Goal: Task Accomplishment & Management: Use online tool/utility

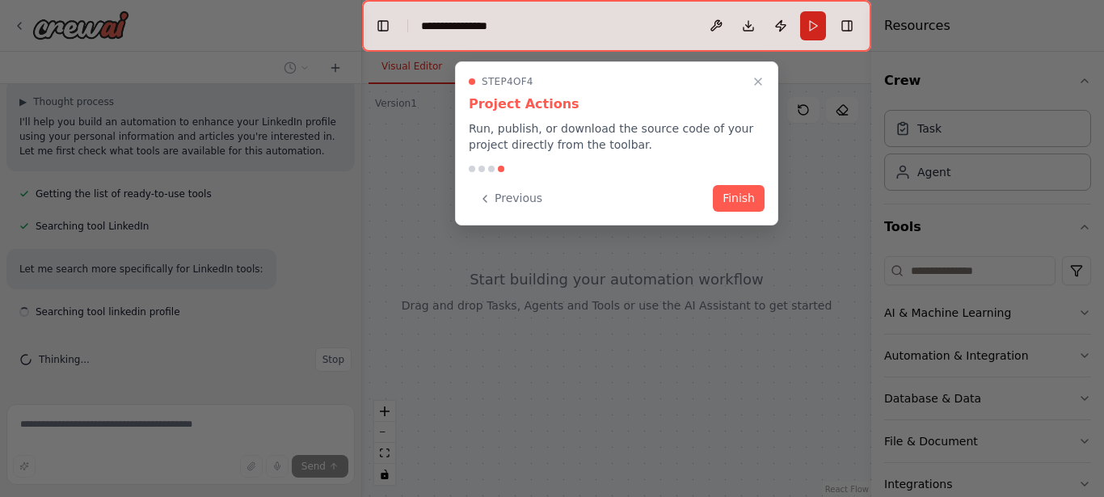
click at [730, 199] on button "Finish" at bounding box center [739, 198] width 52 height 27
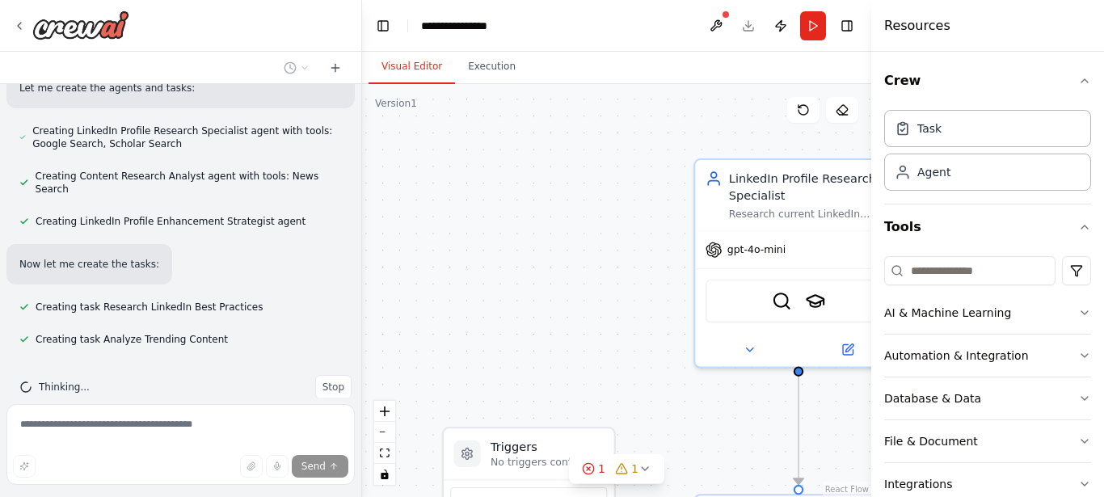
scroll to position [857, 0]
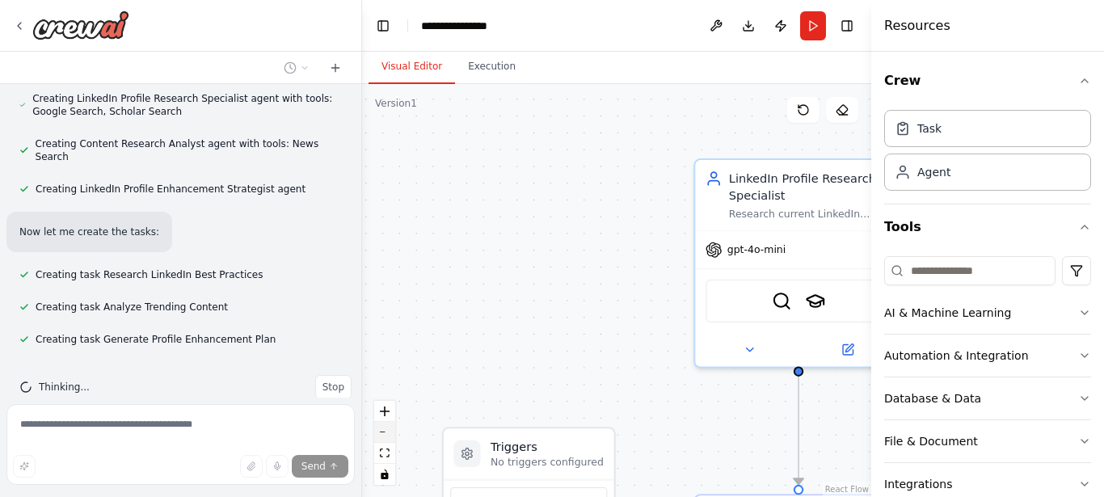
click at [386, 432] on icon "zoom out" at bounding box center [385, 433] width 10 height 2
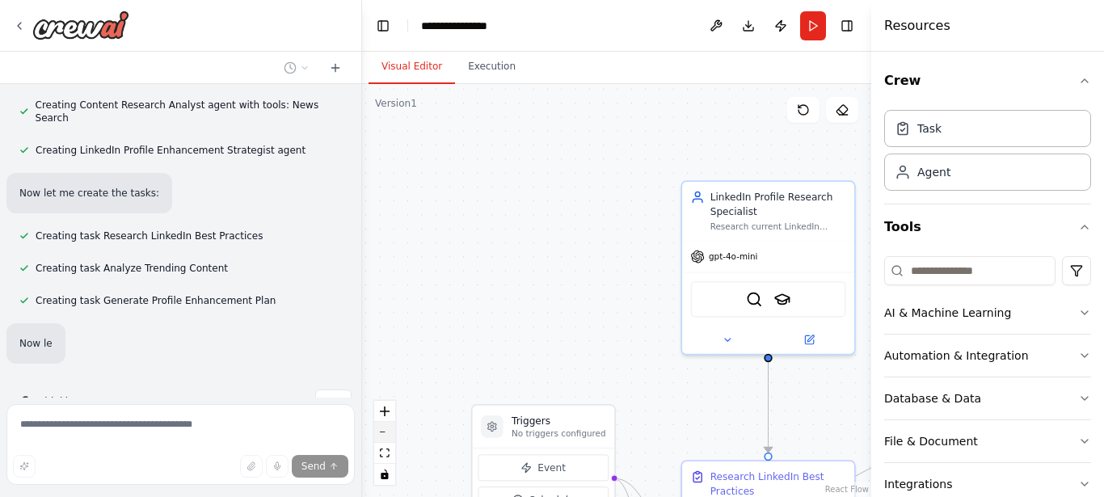
click at [385, 432] on icon "zoom out" at bounding box center [385, 433] width 10 height 2
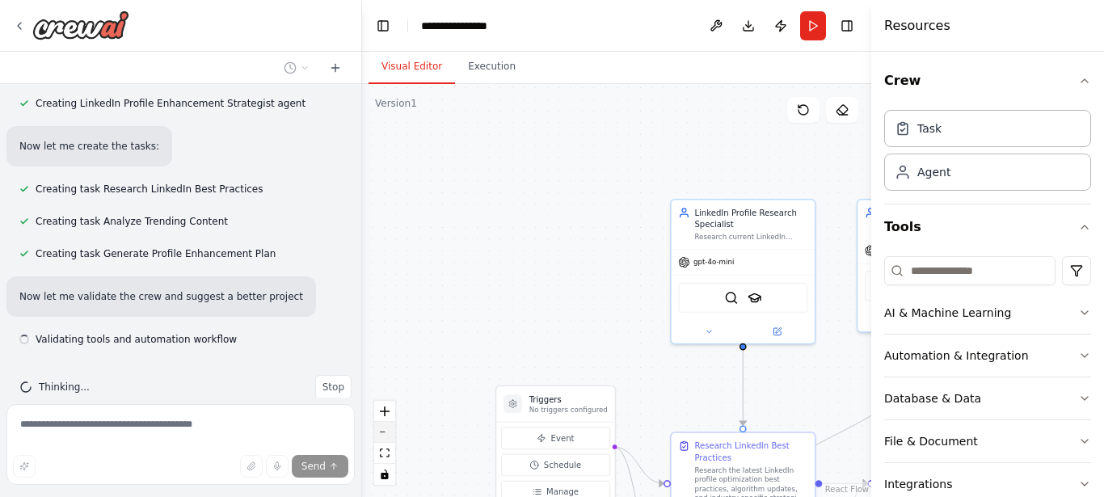
click at [385, 432] on icon "zoom out" at bounding box center [385, 433] width 10 height 2
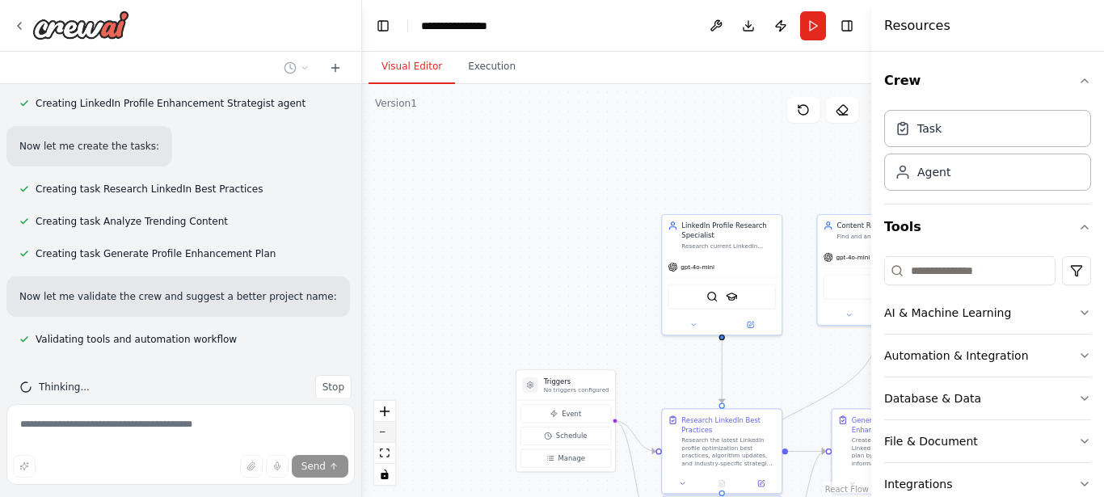
click at [385, 432] on icon "zoom out" at bounding box center [385, 433] width 10 height 2
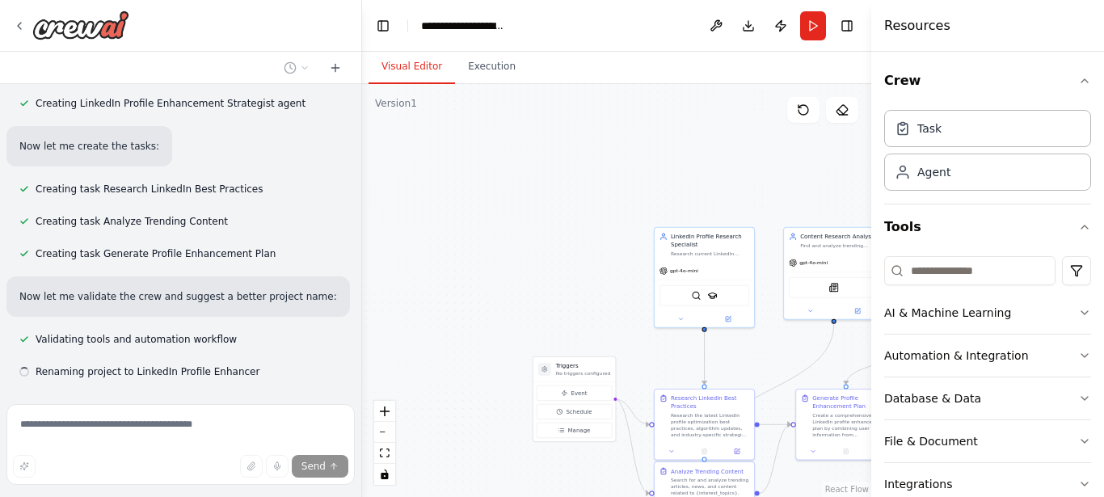
scroll to position [975, 0]
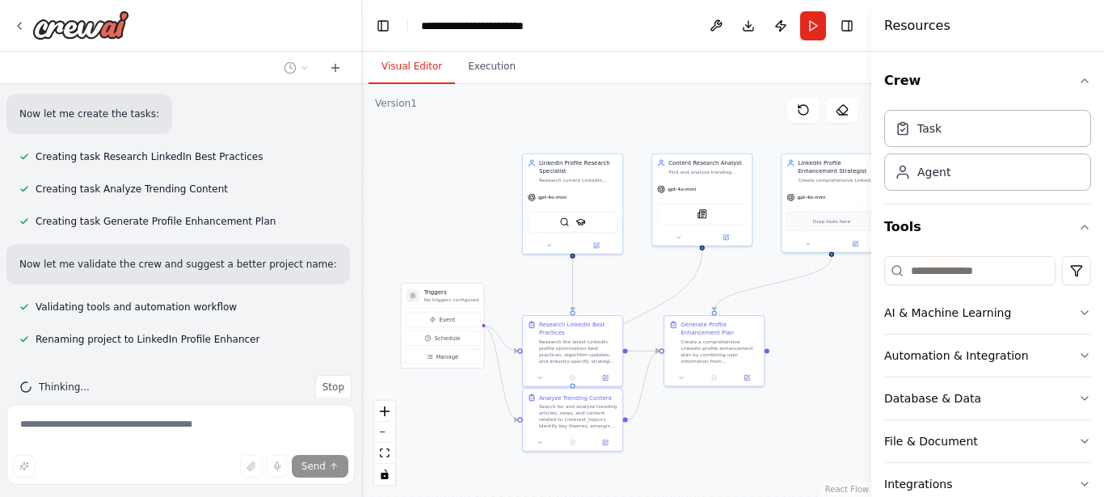
drag, startPoint x: 510, startPoint y: 318, endPoint x: 381, endPoint y: 246, distance: 148.0
click at [381, 246] on div ".deletable-edge-delete-btn { width: 20px; height: 20px; border: 0px solid #ffff…" at bounding box center [616, 290] width 509 height 413
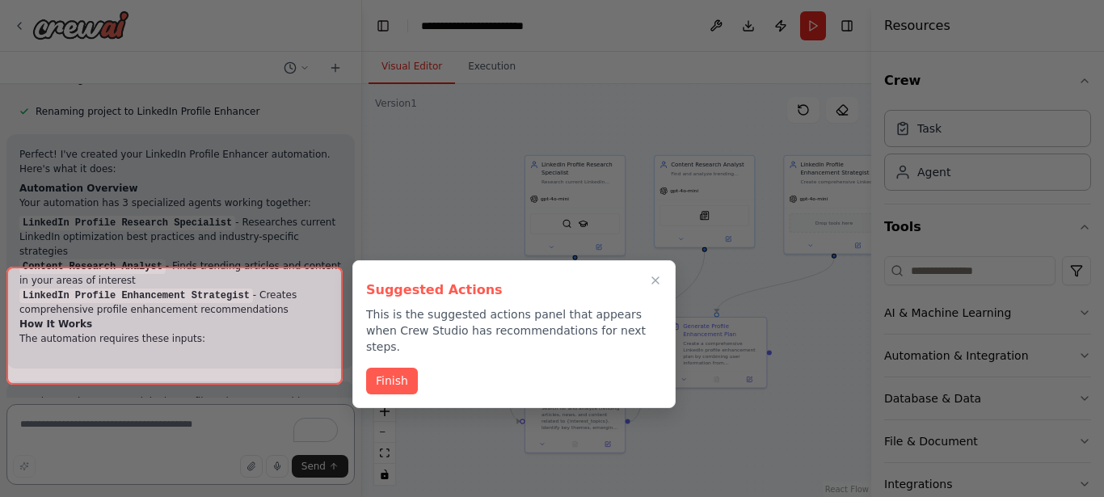
scroll to position [1421, 0]
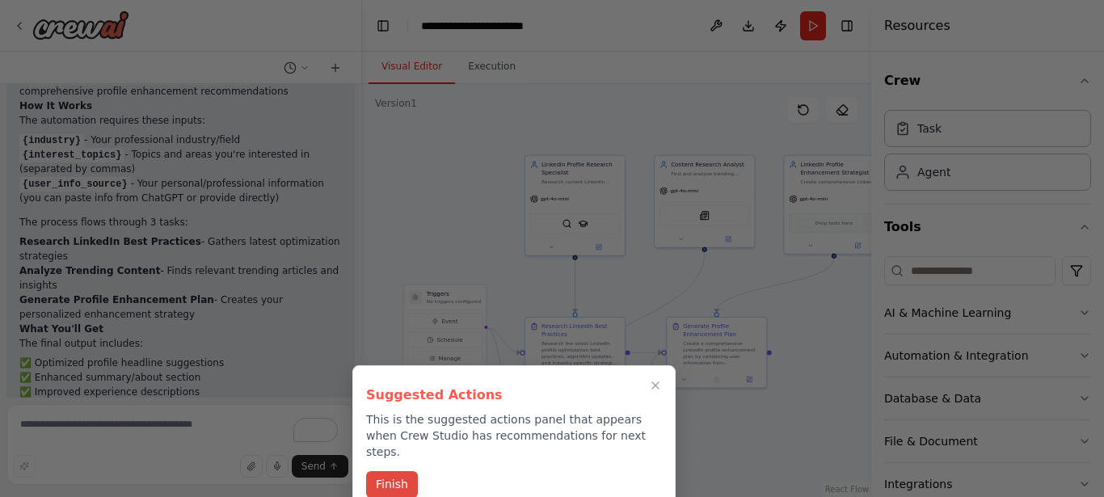
click at [407, 471] on button "Finish" at bounding box center [392, 484] width 52 height 27
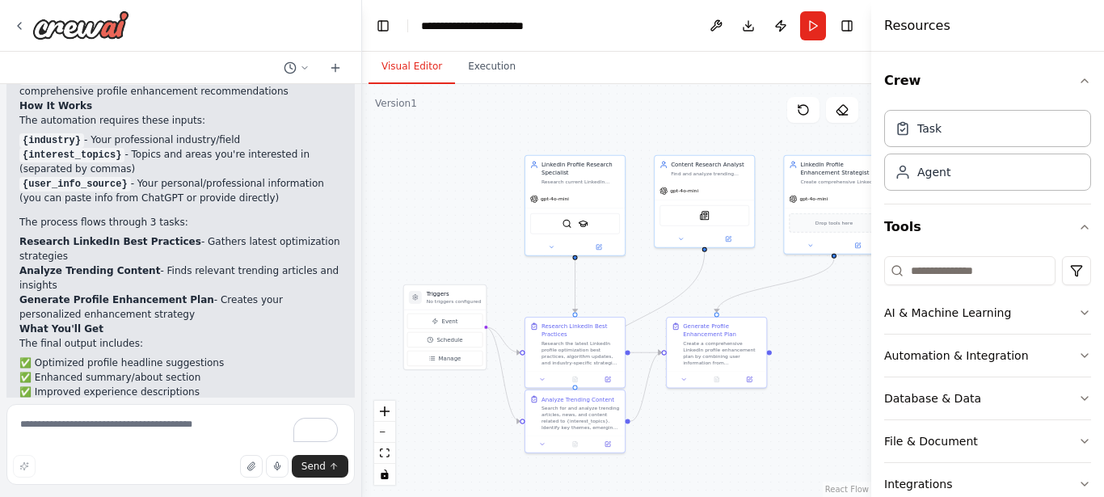
scroll to position [1760, 0]
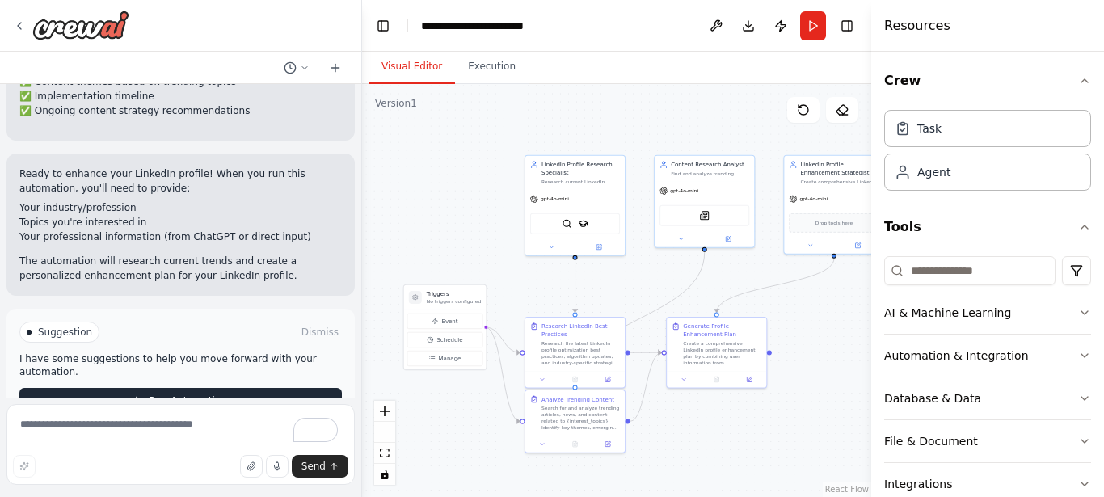
click at [270, 388] on button "Run Automation" at bounding box center [180, 401] width 322 height 26
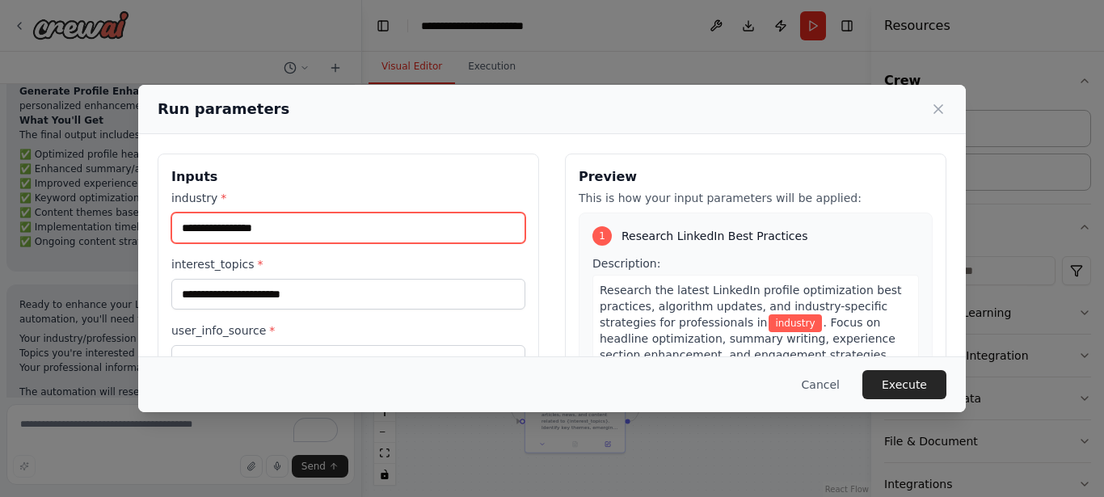
click at [338, 230] on input "industry *" at bounding box center [348, 228] width 354 height 31
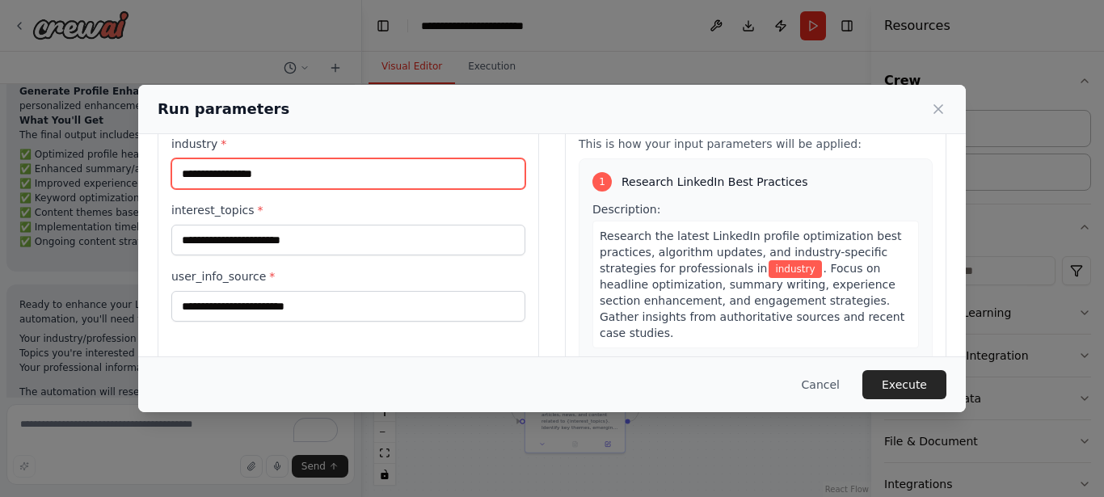
scroll to position [77, 0]
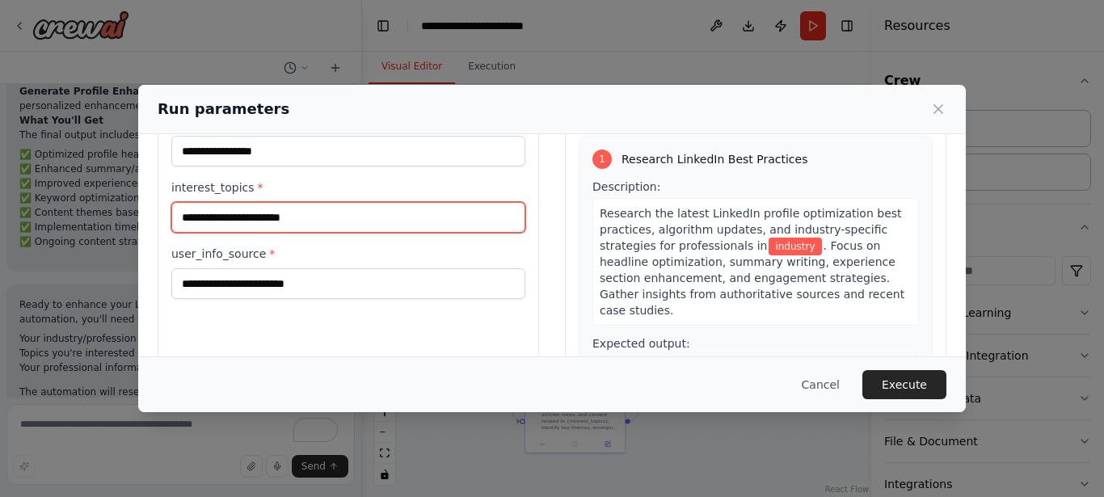
click at [318, 213] on input "interest_topics *" at bounding box center [348, 217] width 354 height 31
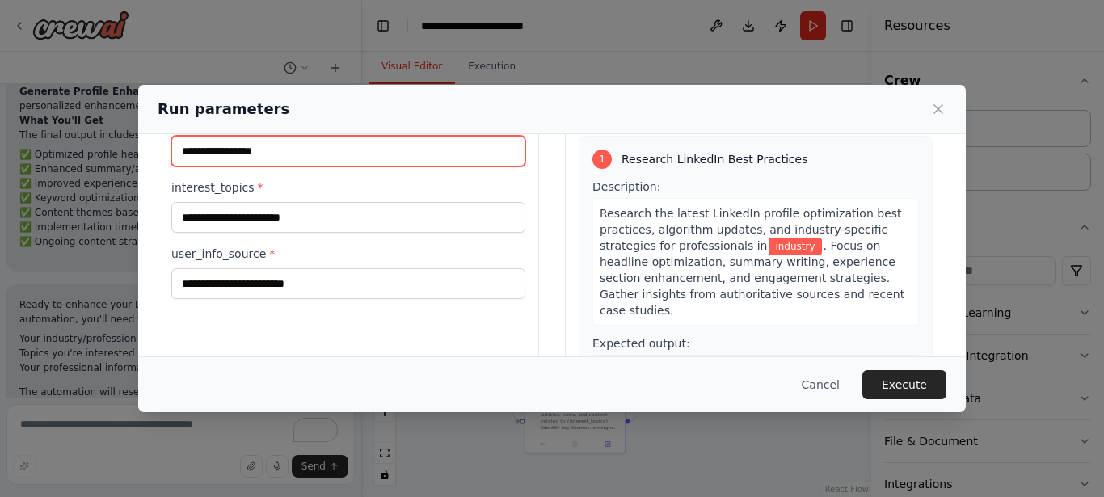
click at [277, 149] on input "industry *" at bounding box center [348, 151] width 354 height 31
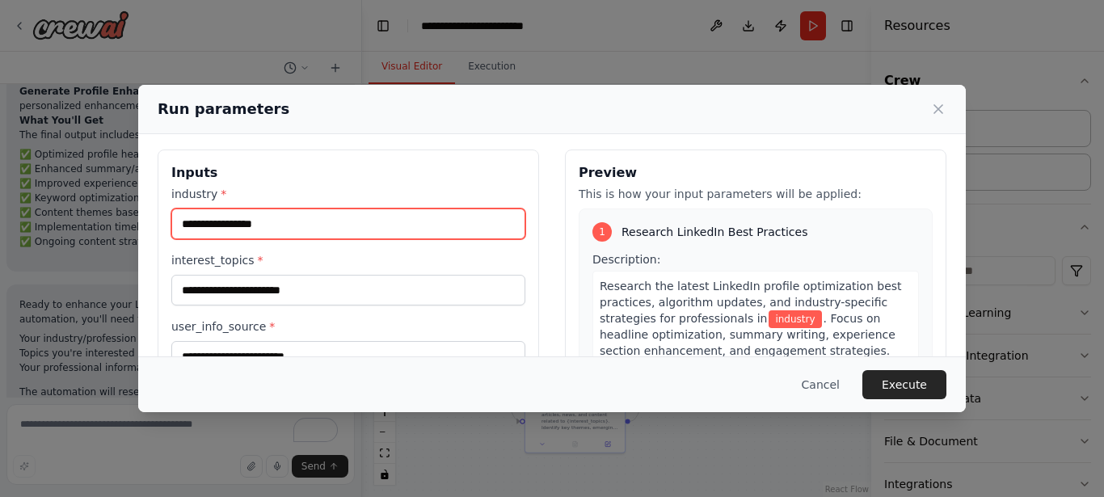
scroll to position [0, 0]
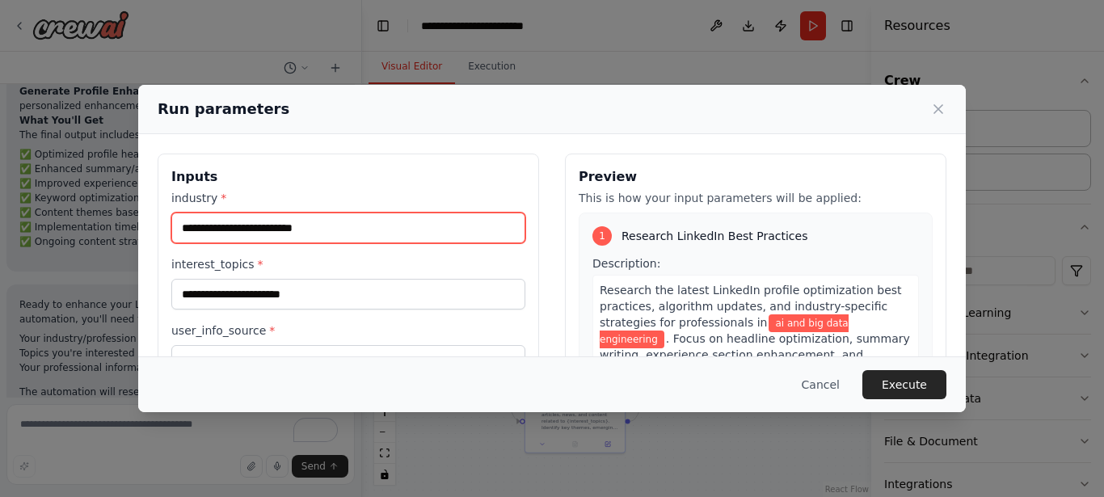
type input "**********"
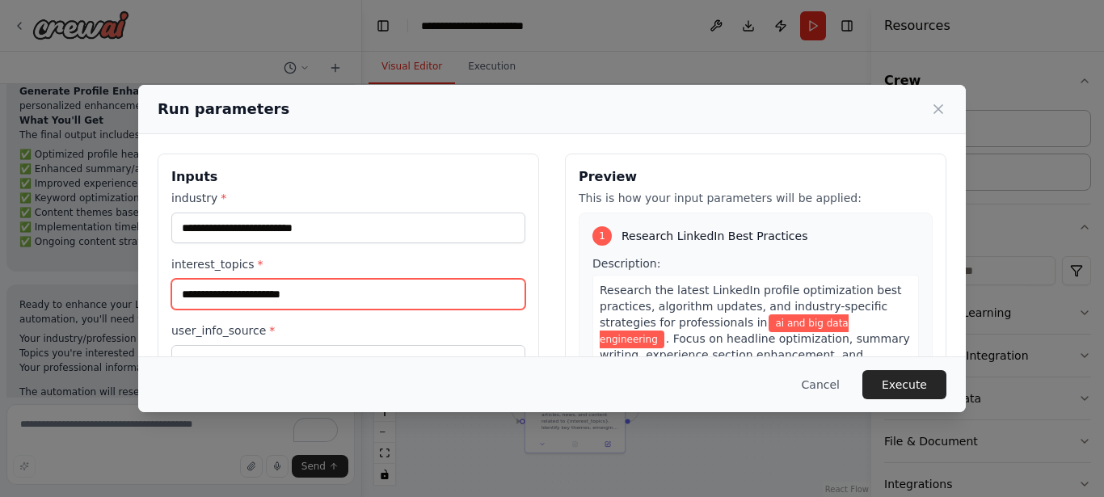
click at [280, 292] on input "interest_topics *" at bounding box center [348, 294] width 354 height 31
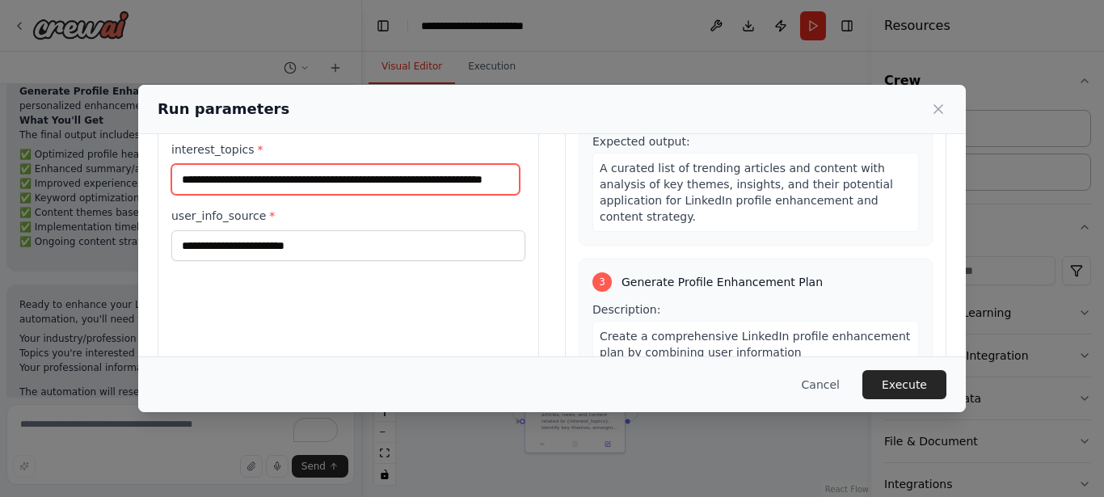
scroll to position [133, 0]
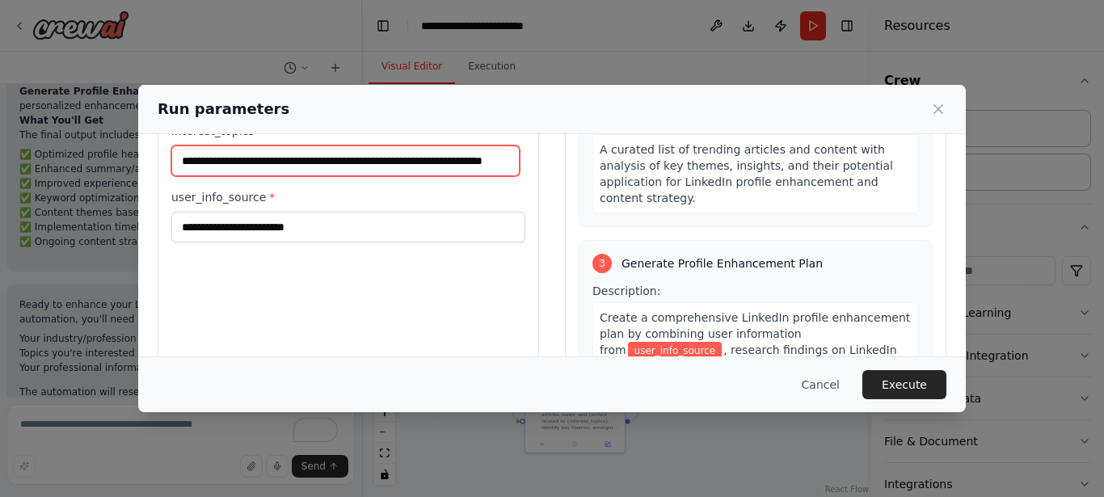
type input "**********"
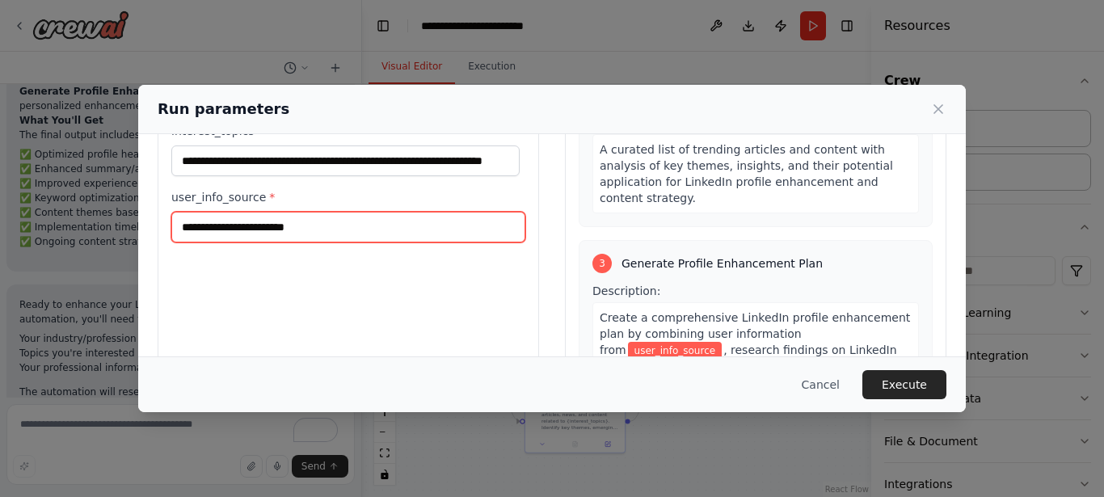
scroll to position [0, 0]
click at [399, 223] on input "user_info_source *" at bounding box center [348, 227] width 354 height 31
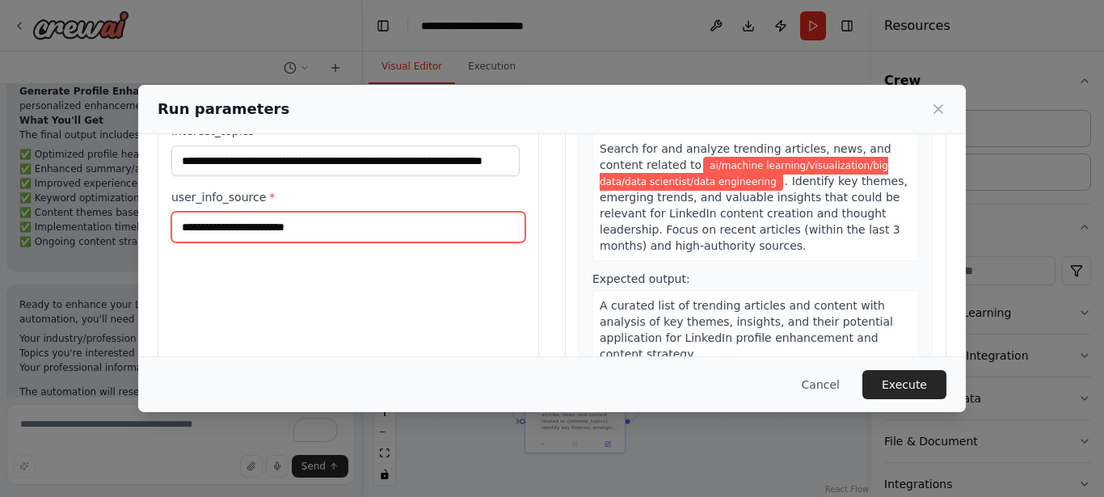
scroll to position [354, 0]
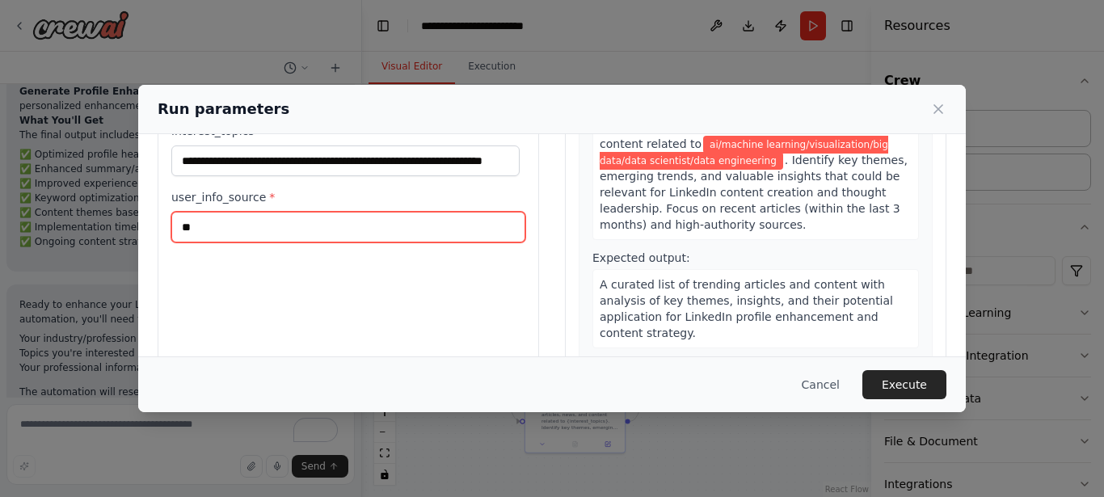
type input "*"
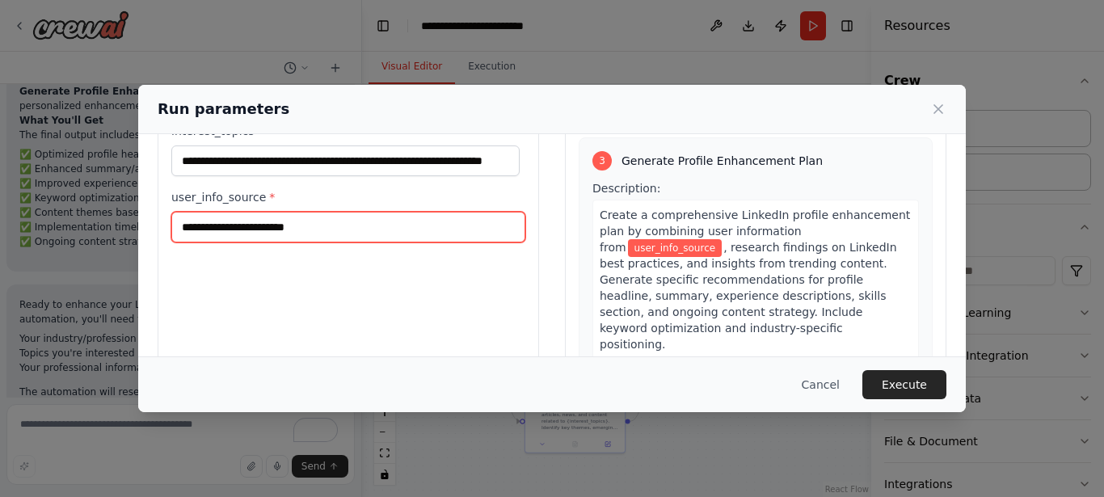
scroll to position [591, 0]
click at [280, 231] on input "user_info_source *" at bounding box center [348, 227] width 354 height 31
paste input "**********"
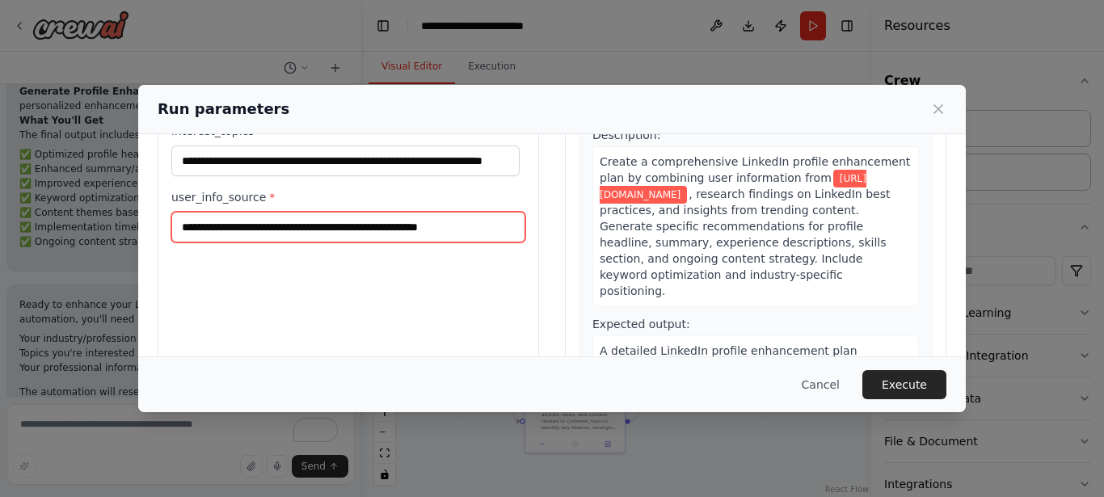
scroll to position [716, 0]
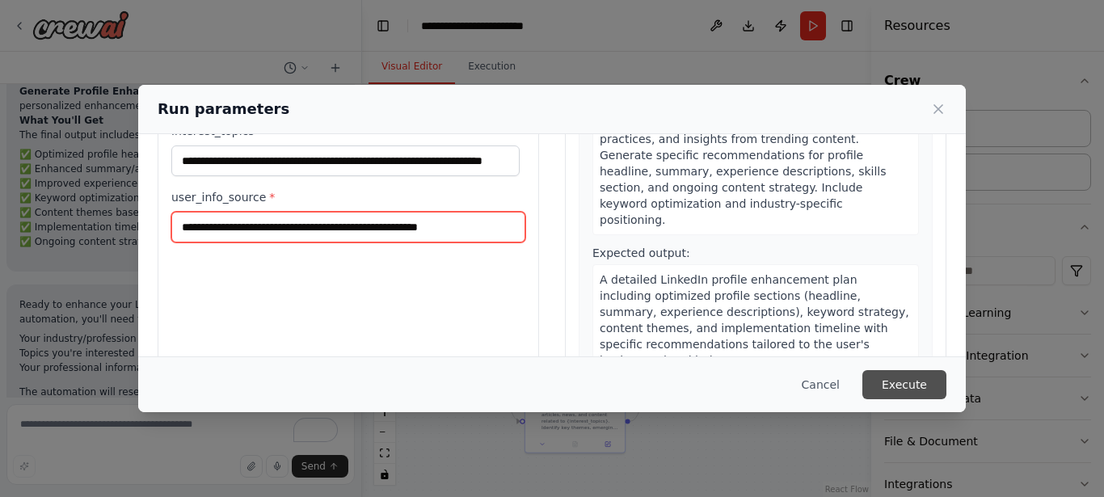
type input "**********"
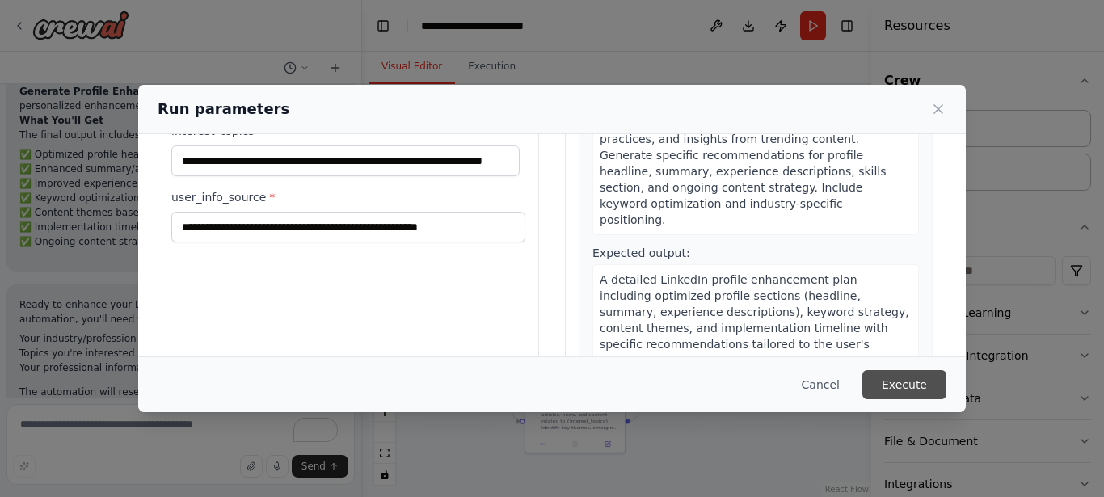
click at [900, 378] on button "Execute" at bounding box center [904, 384] width 84 height 29
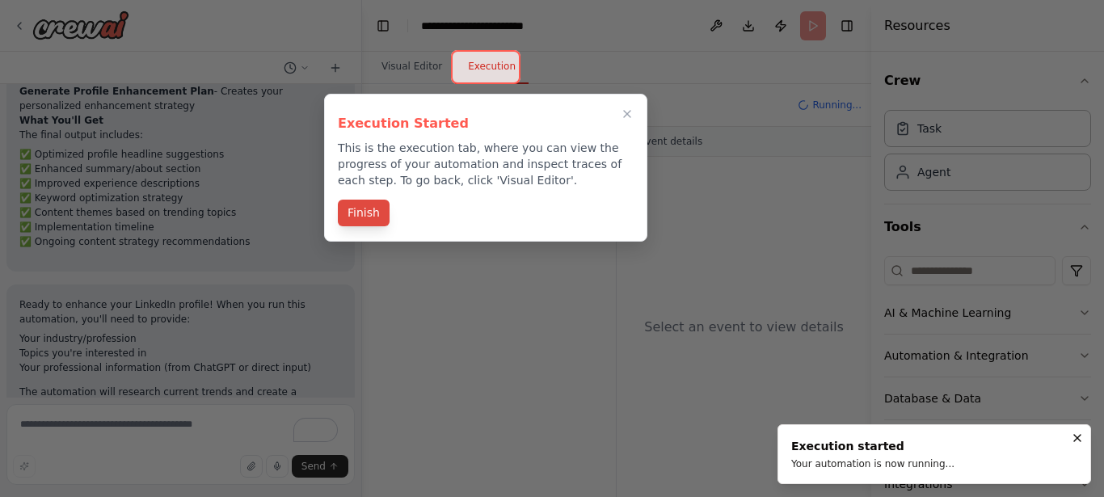
click at [365, 217] on button "Finish" at bounding box center [364, 213] width 52 height 27
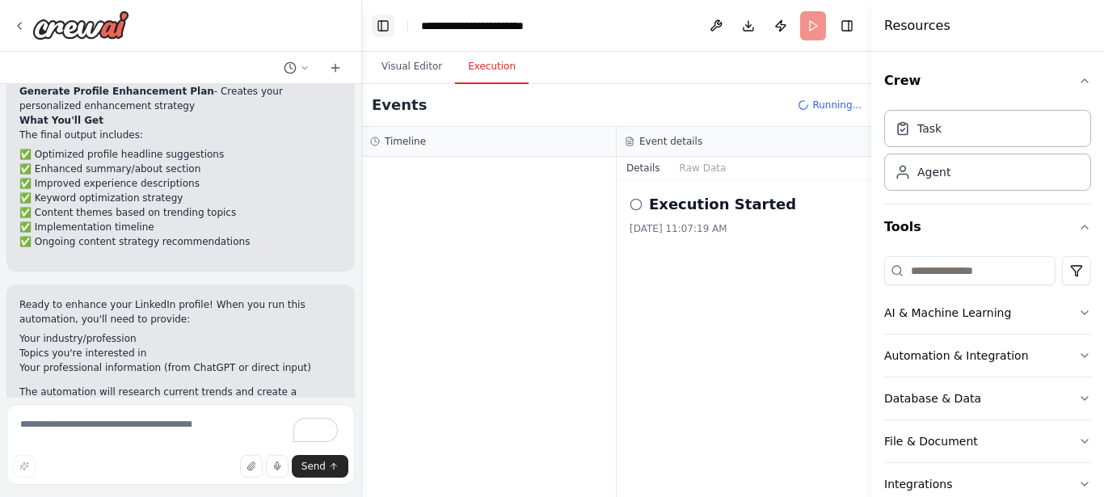
click at [388, 23] on button "Toggle Left Sidebar" at bounding box center [383, 26] width 23 height 23
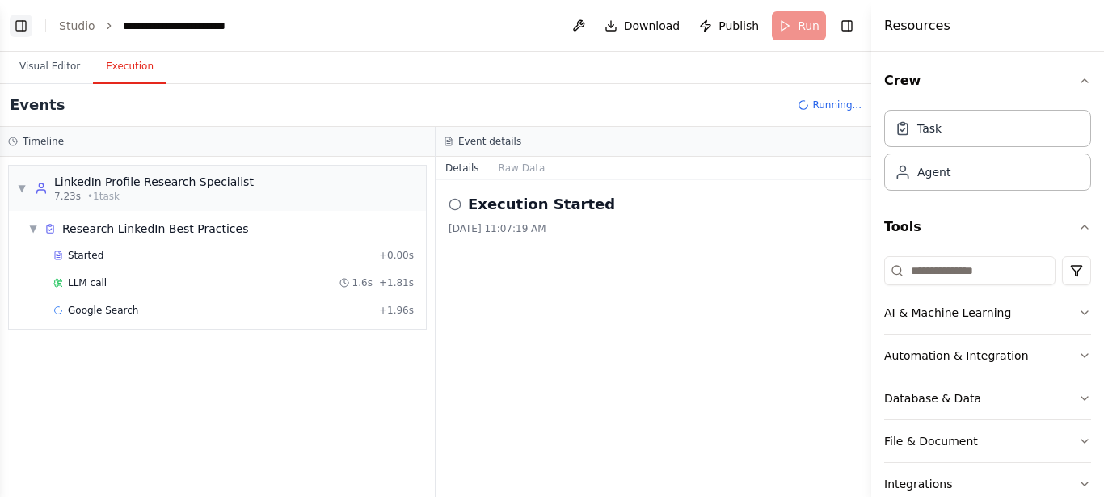
click at [14, 27] on button "Toggle Left Sidebar" at bounding box center [21, 26] width 23 height 23
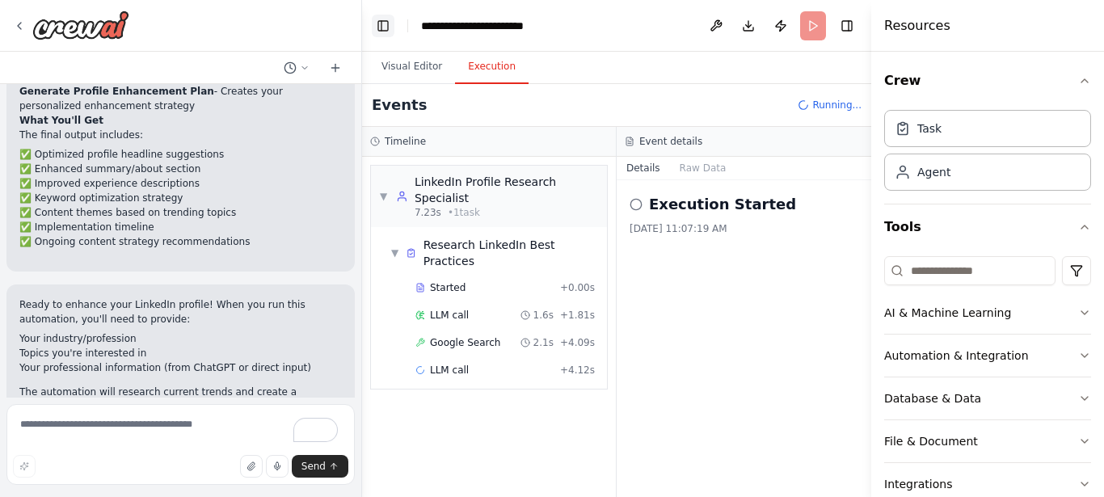
click at [379, 23] on button "Toggle Left Sidebar" at bounding box center [383, 26] width 23 height 23
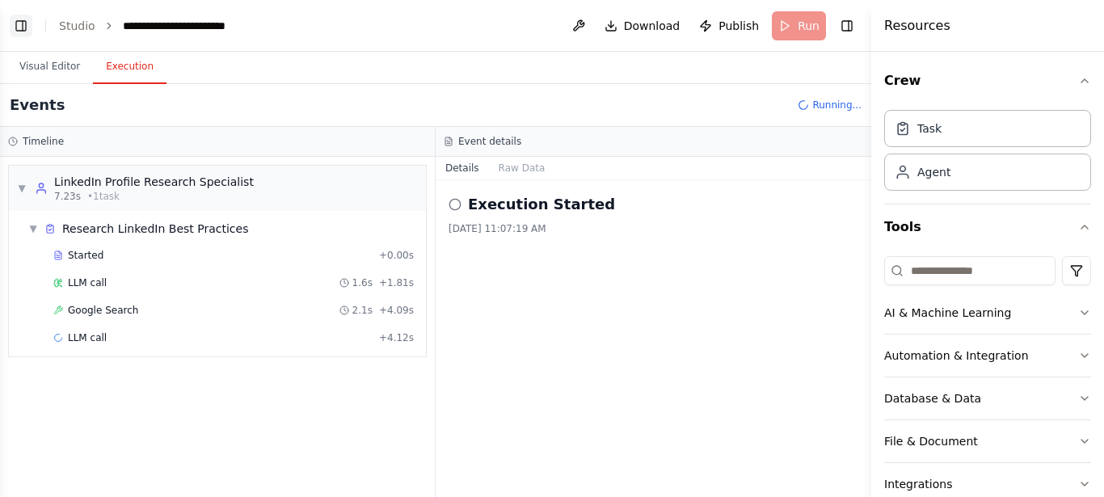
click at [26, 29] on button "Toggle Left Sidebar" at bounding box center [21, 26] width 23 height 23
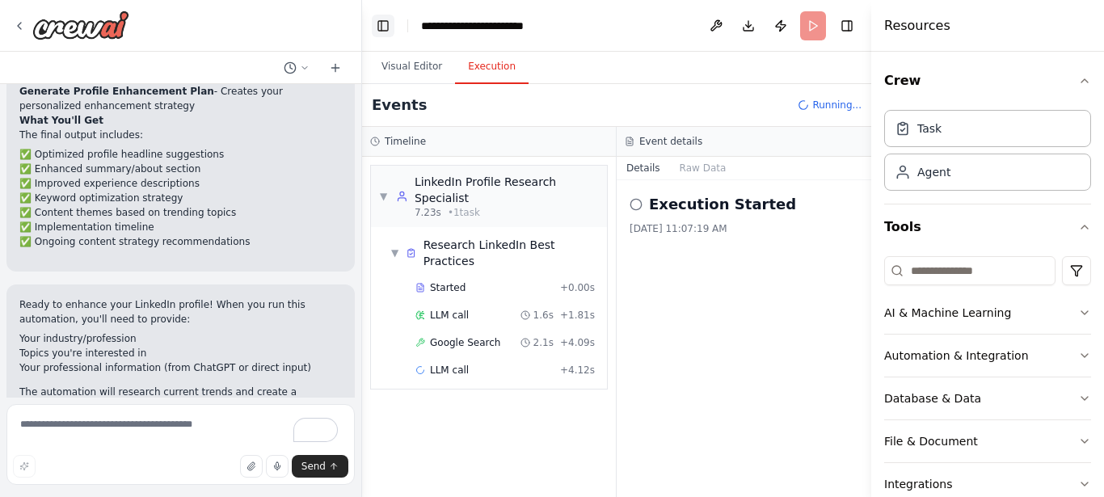
click at [380, 23] on button "Toggle Left Sidebar" at bounding box center [383, 26] width 23 height 23
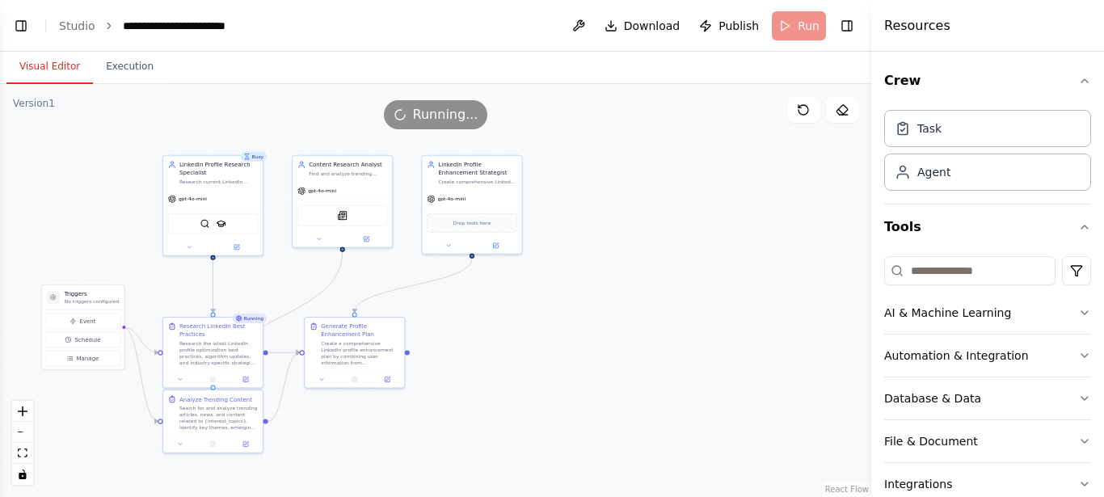
click at [68, 57] on button "Visual Editor" at bounding box center [49, 67] width 86 height 34
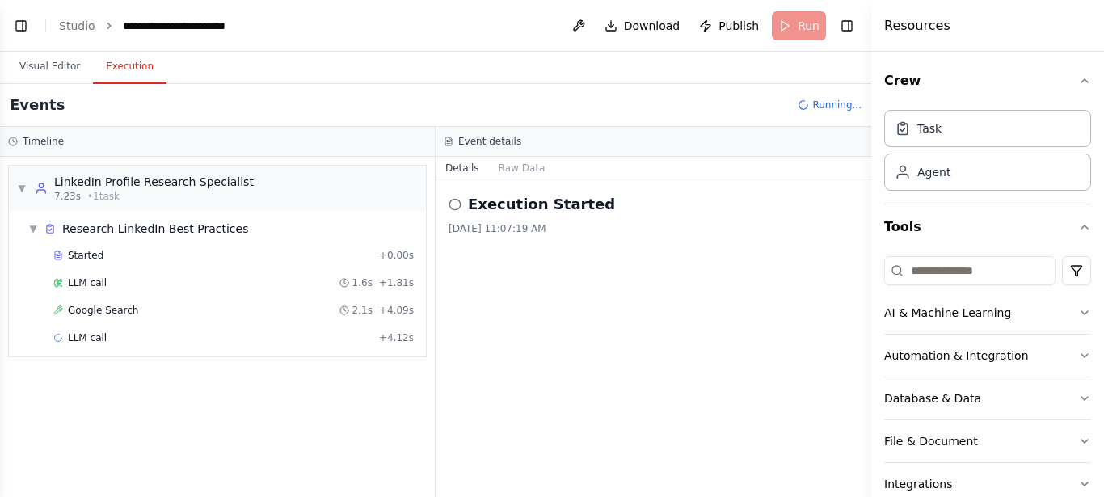
click at [123, 60] on button "Execution" at bounding box center [130, 67] width 74 height 34
click at [56, 70] on button "Visual Editor" at bounding box center [49, 67] width 86 height 34
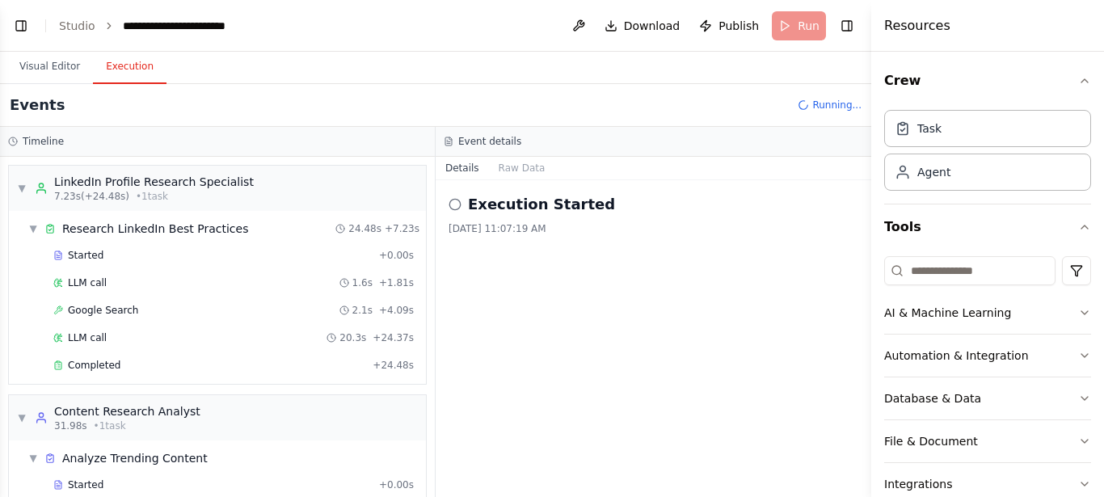
click at [114, 64] on button "Execution" at bounding box center [130, 67] width 74 height 34
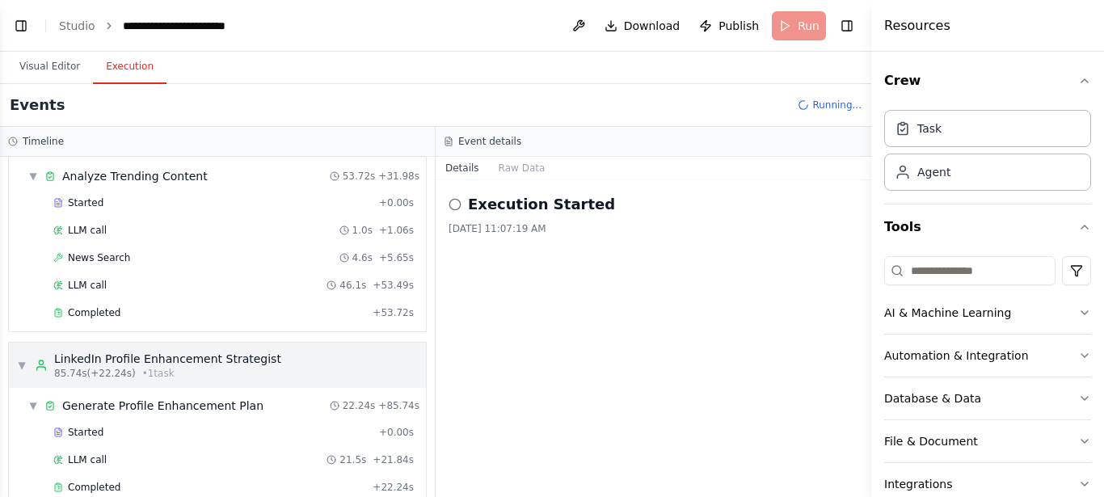
scroll to position [310, 0]
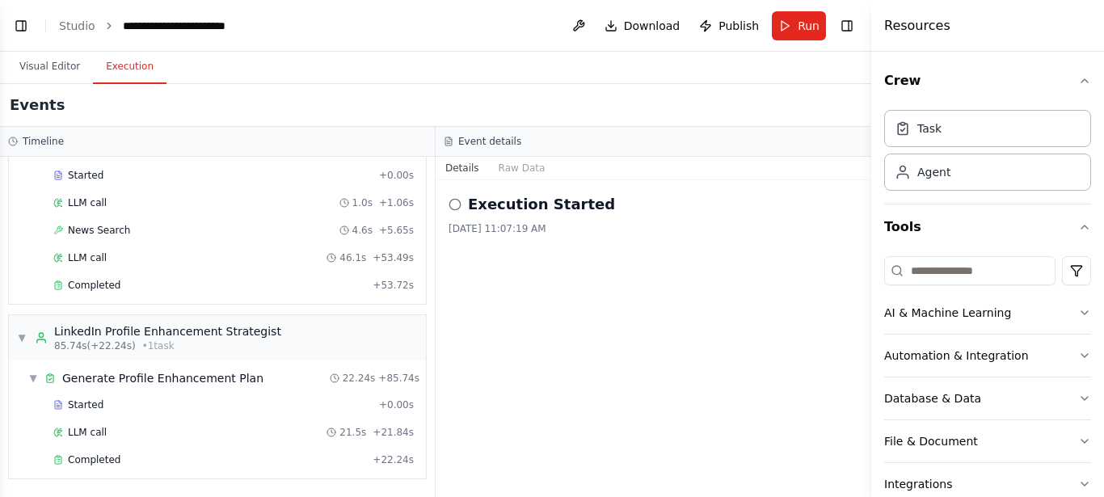
click at [499, 213] on h2 "Execution Started" at bounding box center [541, 204] width 147 height 23
click at [790, 28] on button "Run" at bounding box center [799, 25] width 54 height 29
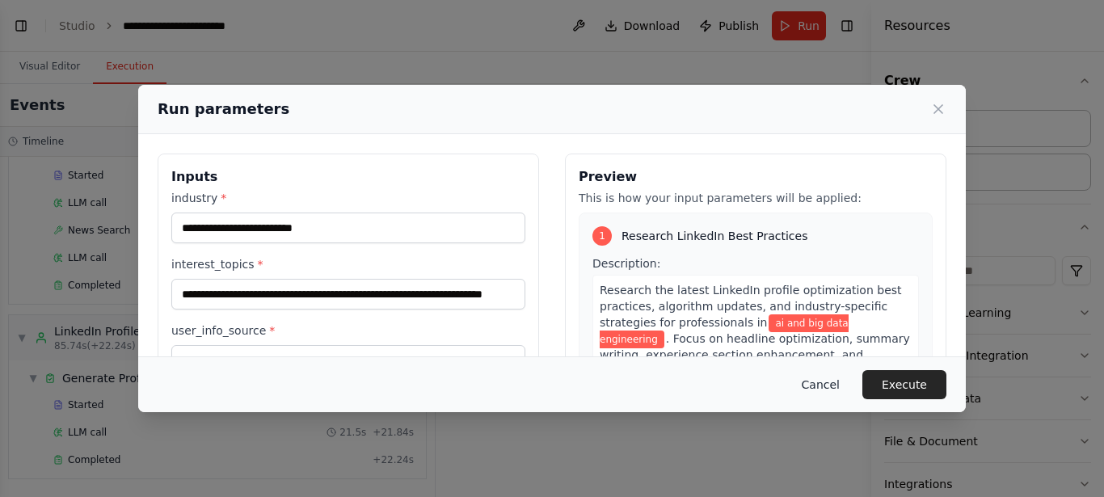
click at [839, 374] on button "Cancel" at bounding box center [821, 384] width 64 height 29
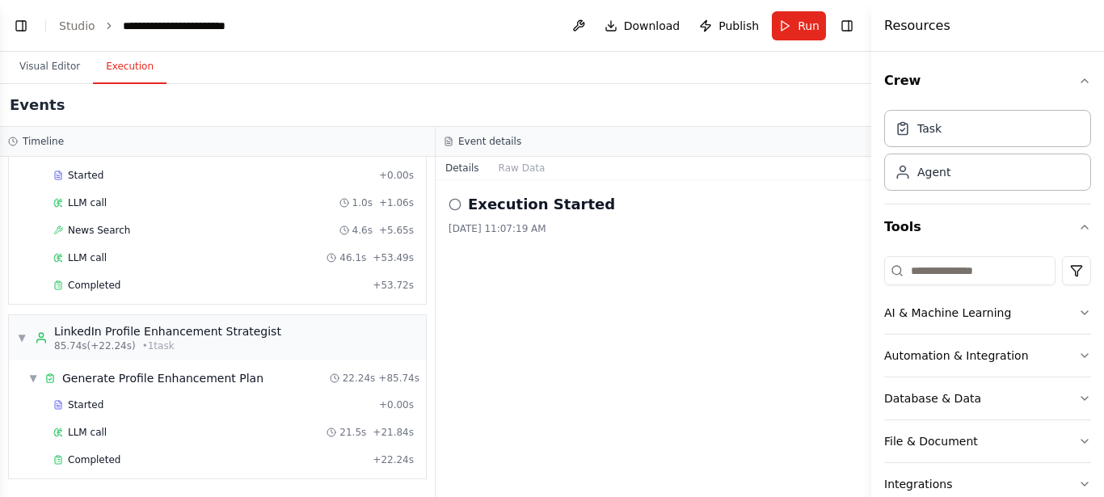
click at [457, 209] on circle at bounding box center [454, 204] width 11 height 11
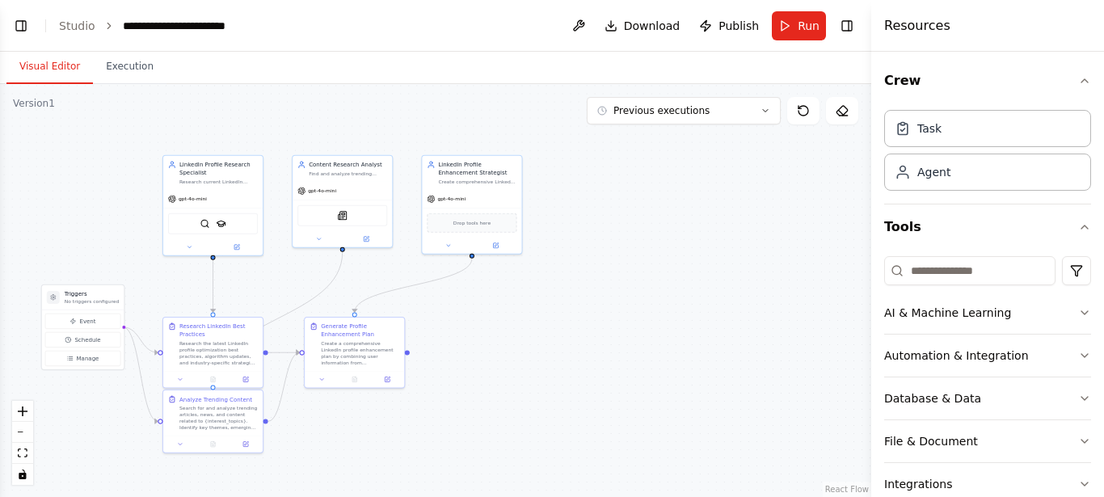
click at [57, 60] on button "Visual Editor" at bounding box center [49, 67] width 86 height 34
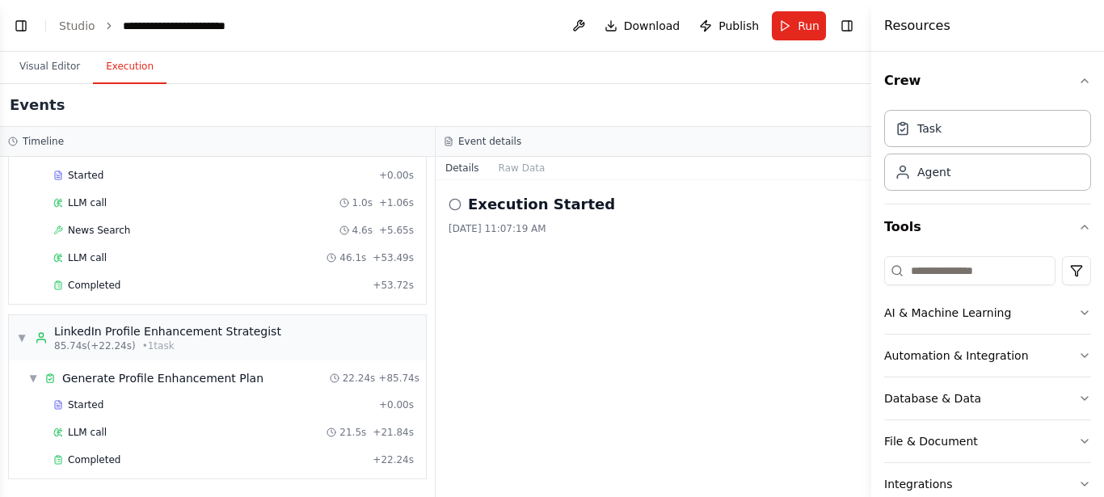
click at [111, 64] on button "Execution" at bounding box center [130, 67] width 74 height 34
click at [509, 175] on button "Raw Data" at bounding box center [522, 168] width 66 height 23
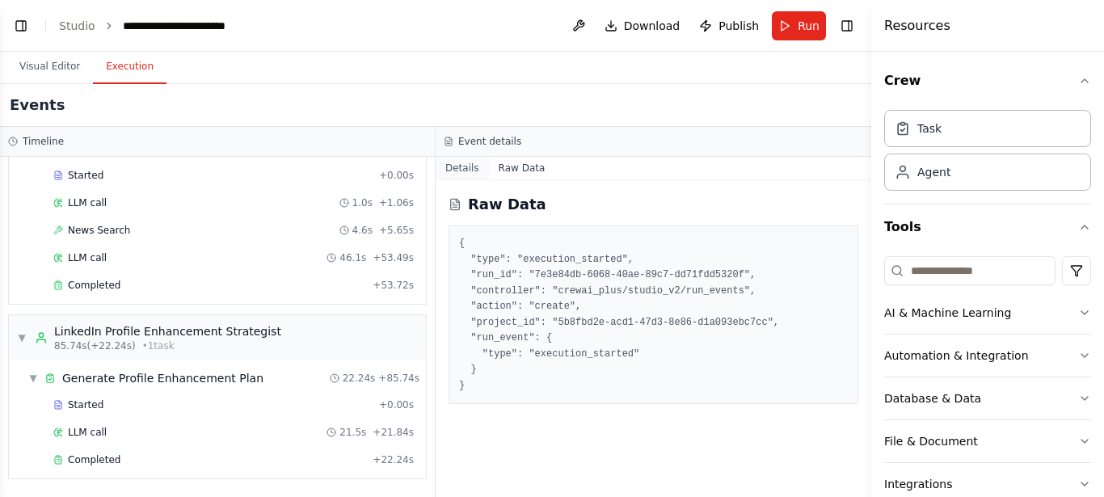
click at [477, 173] on button "Details" at bounding box center [462, 168] width 53 height 23
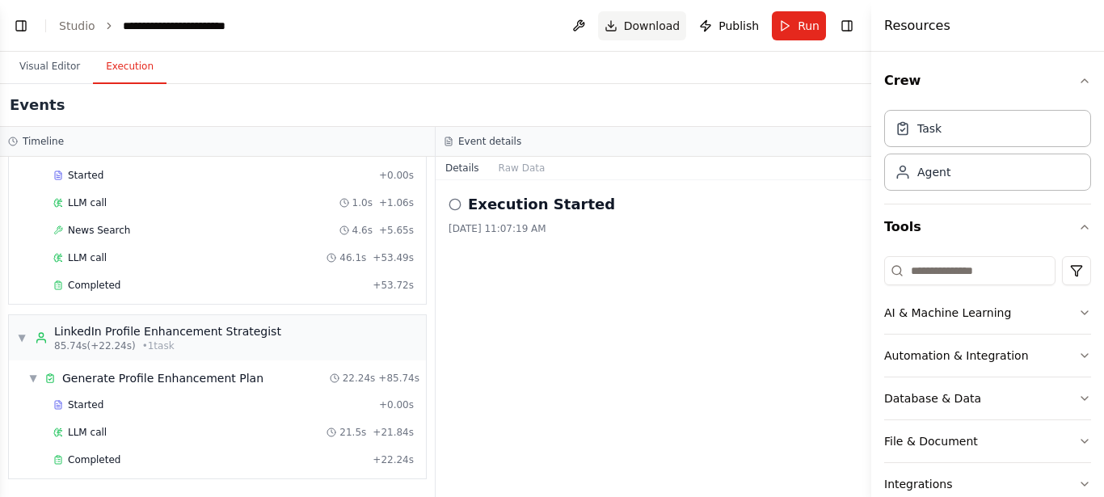
click at [640, 32] on span "Download" at bounding box center [652, 26] width 57 height 16
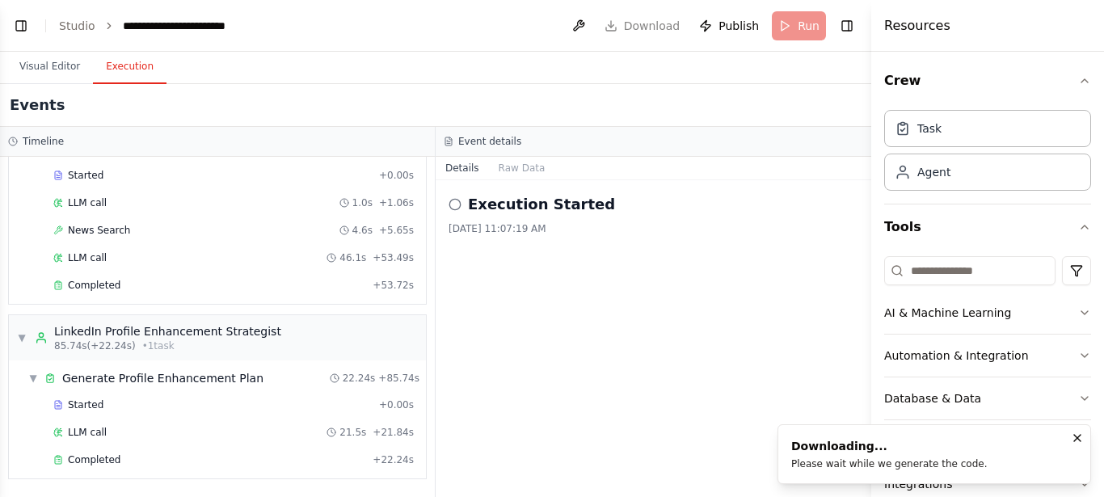
click at [520, 399] on div "Execution Started 10/3/2025, 11:07:19 AM" at bounding box center [654, 338] width 436 height 317
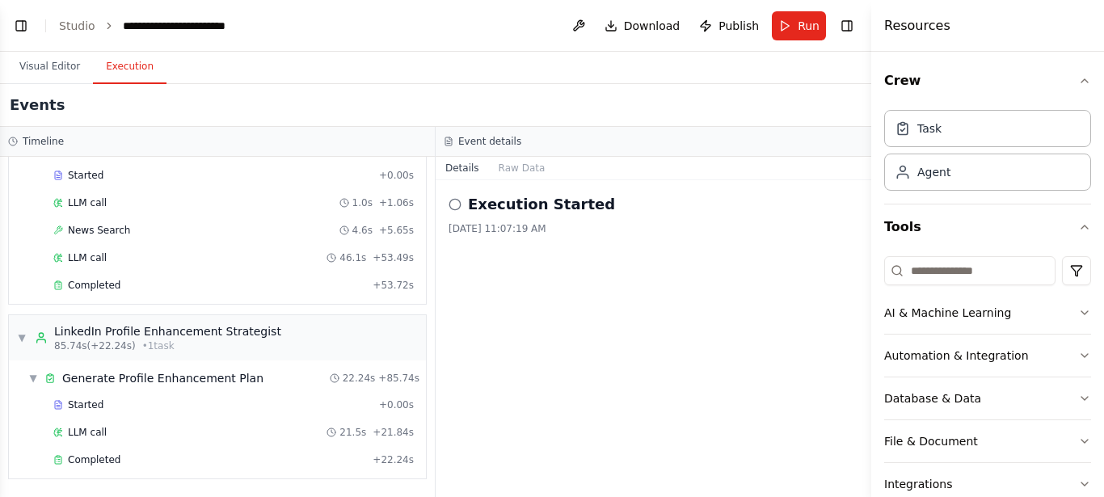
click at [761, 160] on div "Details Raw Data" at bounding box center [654, 168] width 436 height 23
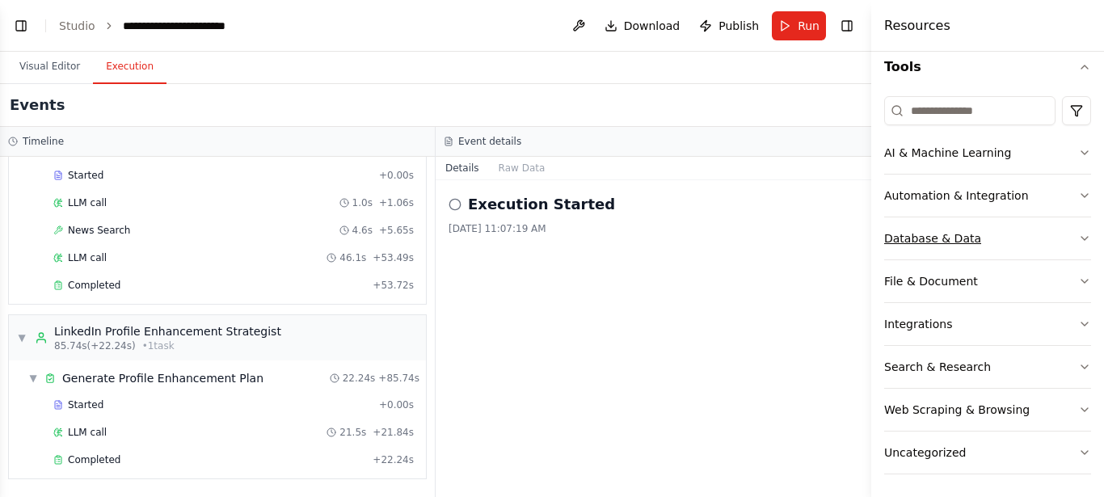
scroll to position [163, 0]
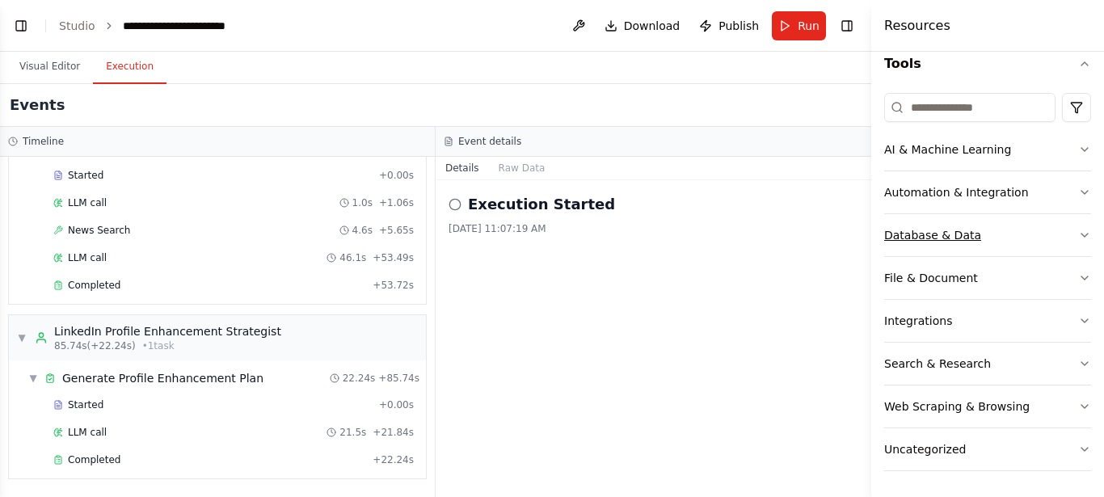
click at [1066, 226] on button "Database & Data" at bounding box center [987, 235] width 207 height 42
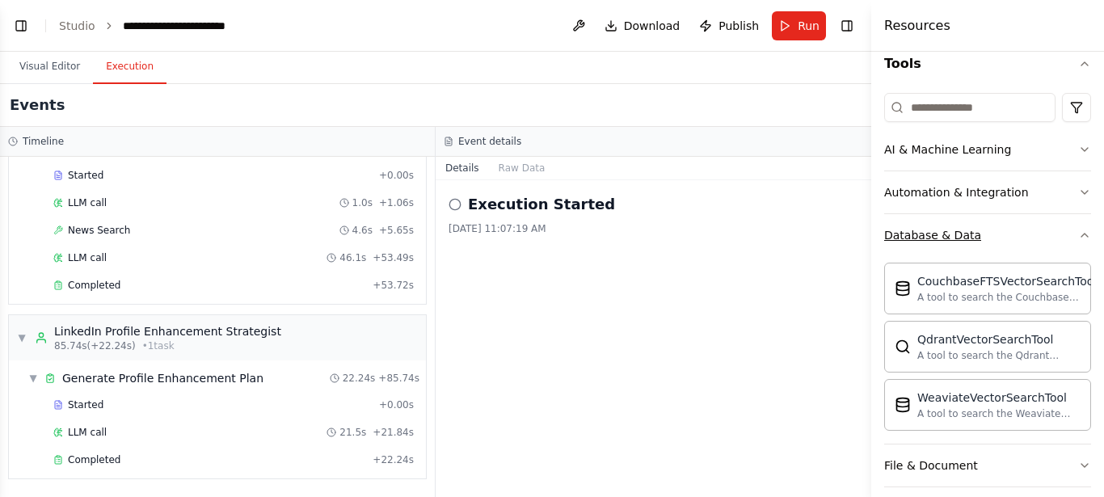
click at [1066, 226] on button "Database & Data" at bounding box center [987, 235] width 207 height 42
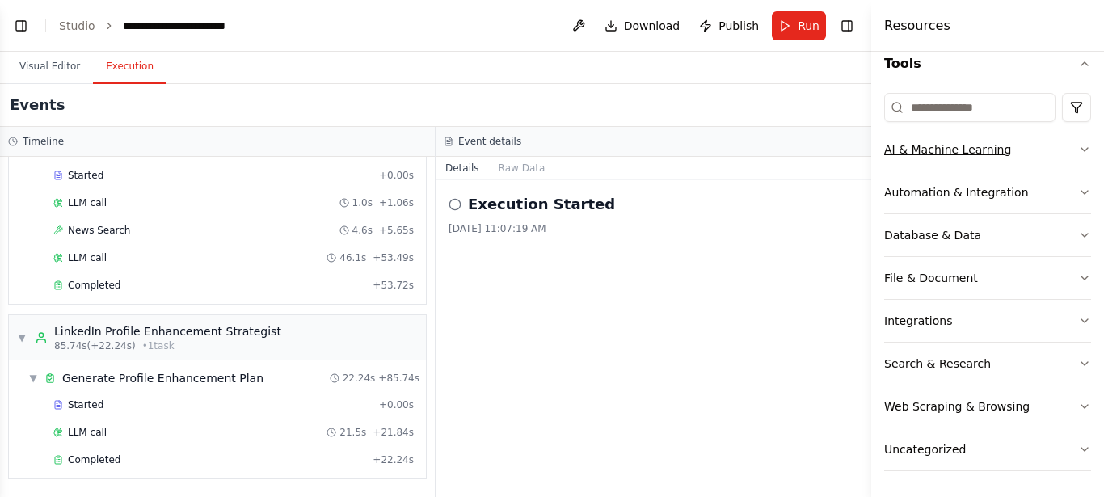
click at [1069, 158] on button "AI & Machine Learning" at bounding box center [987, 150] width 207 height 42
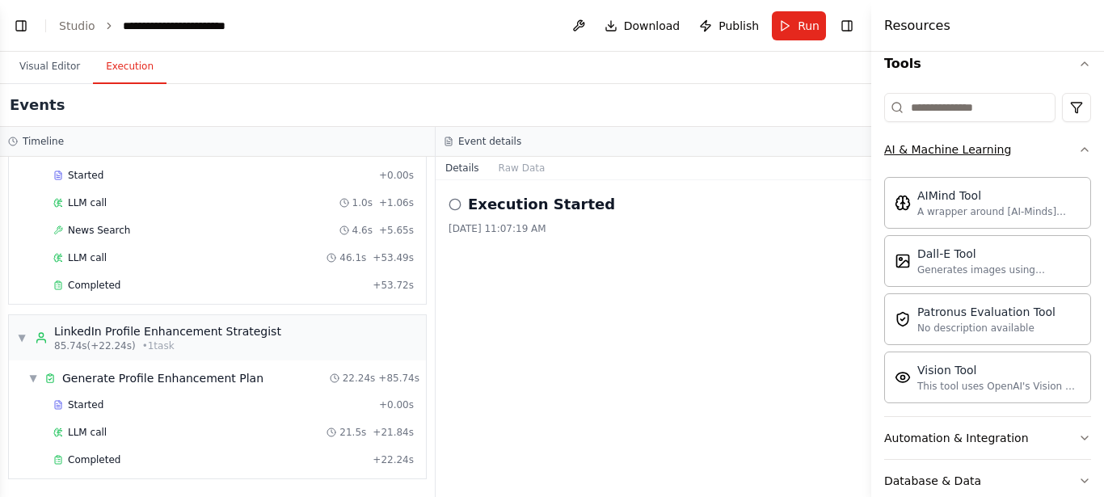
click at [1060, 145] on button "AI & Machine Learning" at bounding box center [987, 150] width 207 height 42
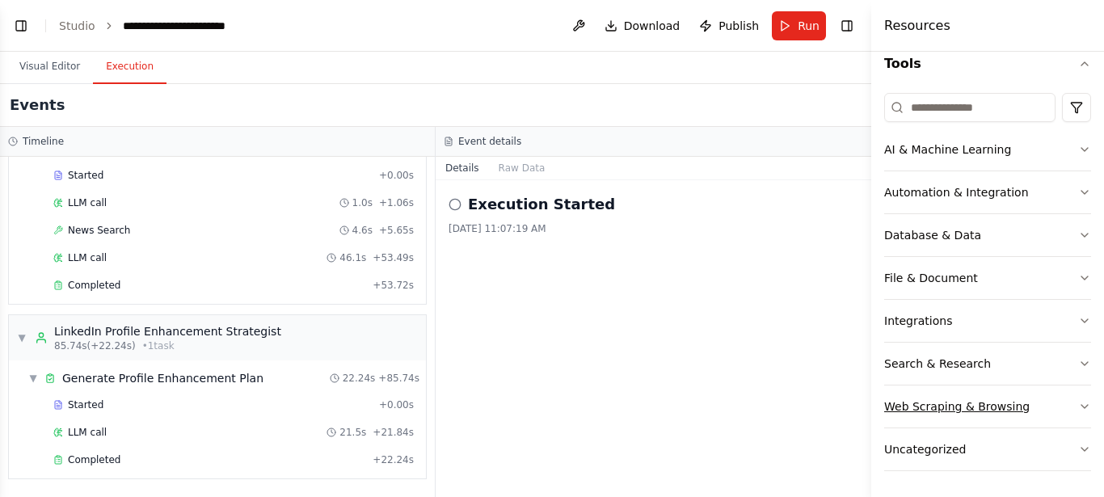
click at [1065, 399] on button "Web Scraping & Browsing" at bounding box center [987, 407] width 207 height 42
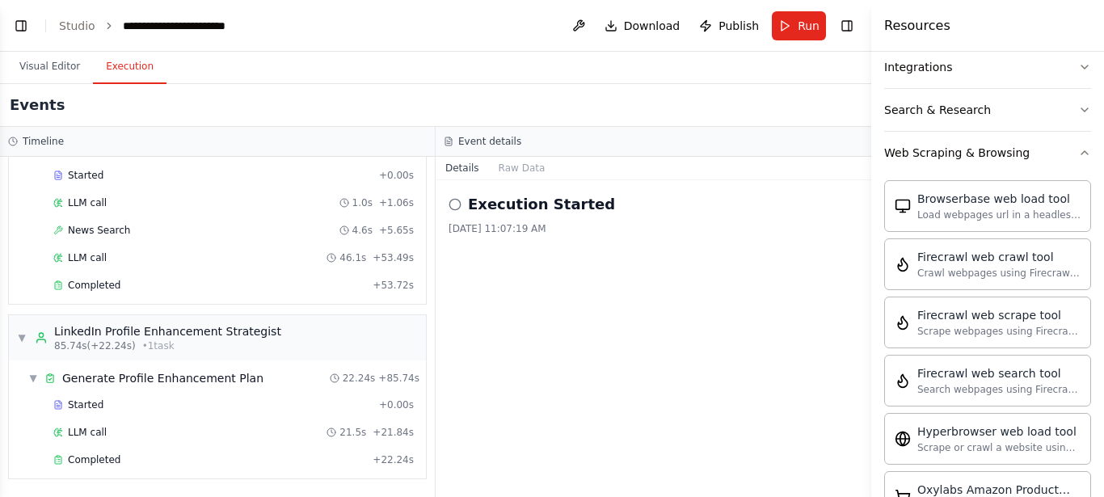
scroll to position [385, 0]
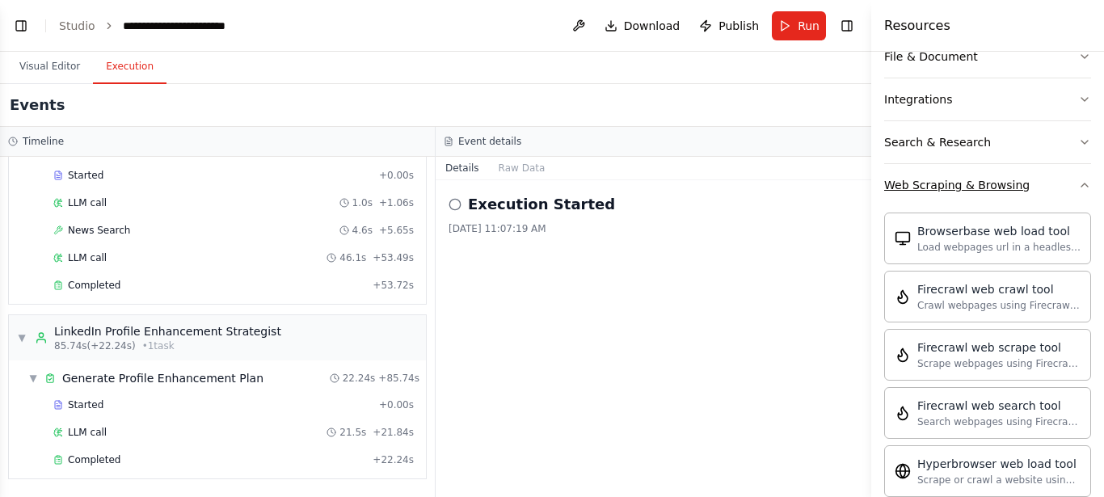
click at [959, 185] on div "Web Scraping & Browsing" at bounding box center [956, 185] width 145 height 16
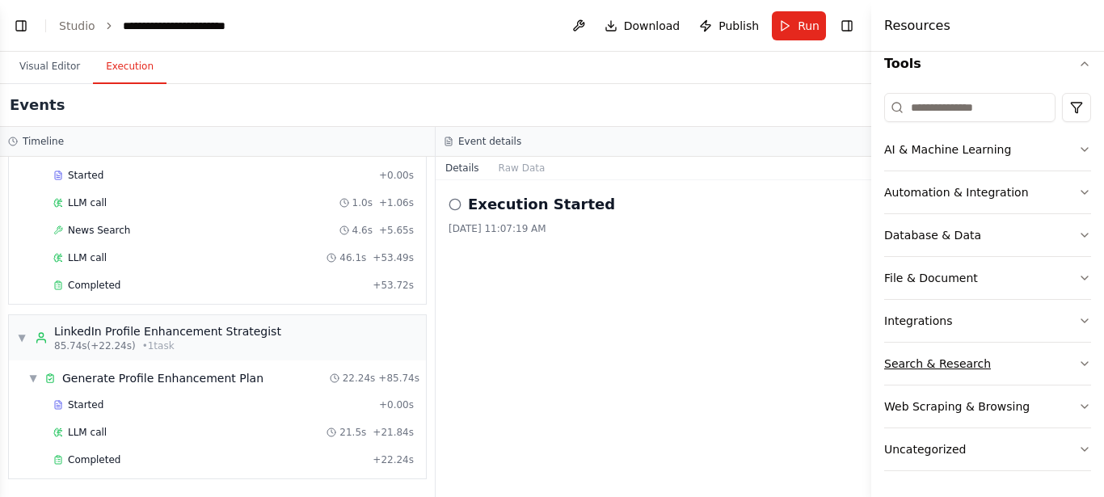
click at [1063, 352] on button "Search & Research" at bounding box center [987, 364] width 207 height 42
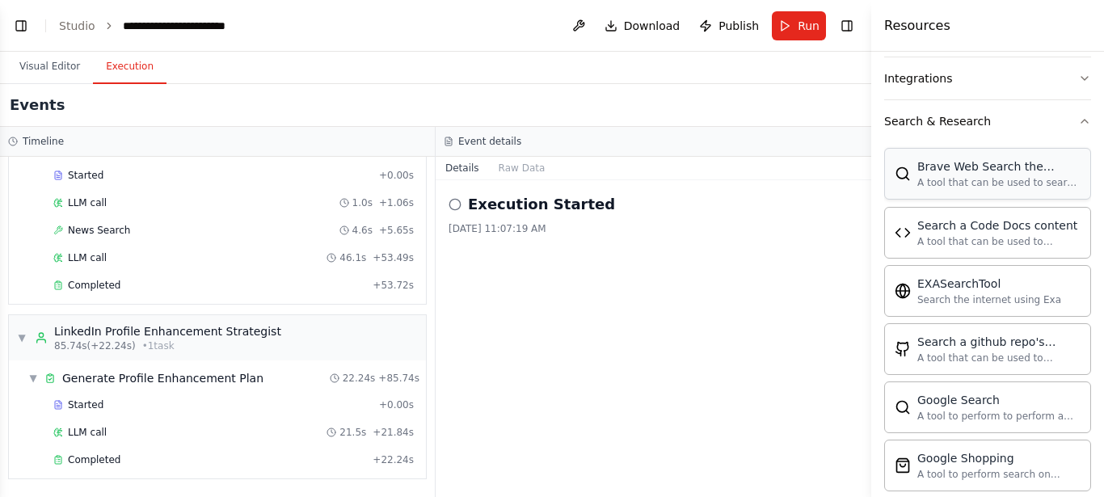
scroll to position [512, 0]
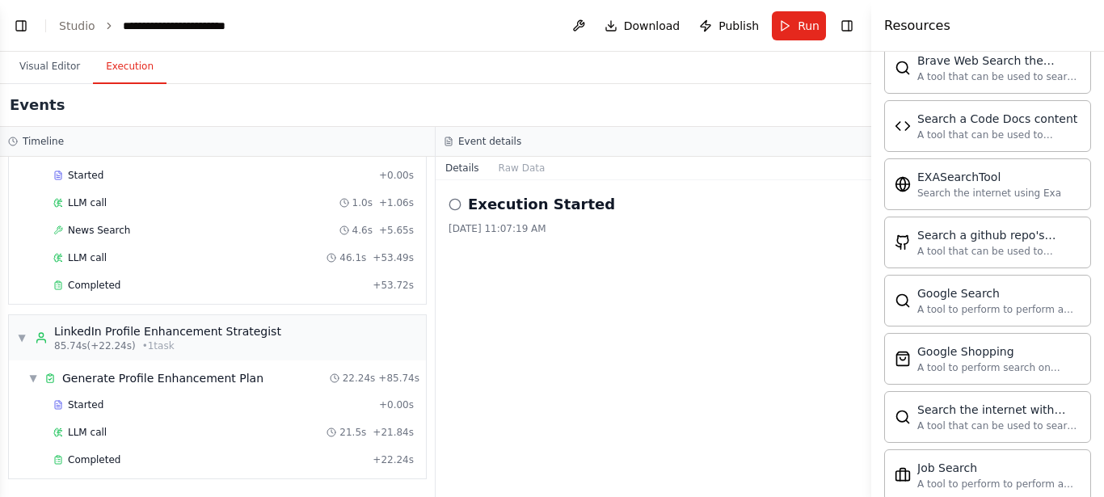
click at [775, 288] on div "Execution Started 10/3/2025, 11:07:19 AM" at bounding box center [654, 338] width 436 height 317
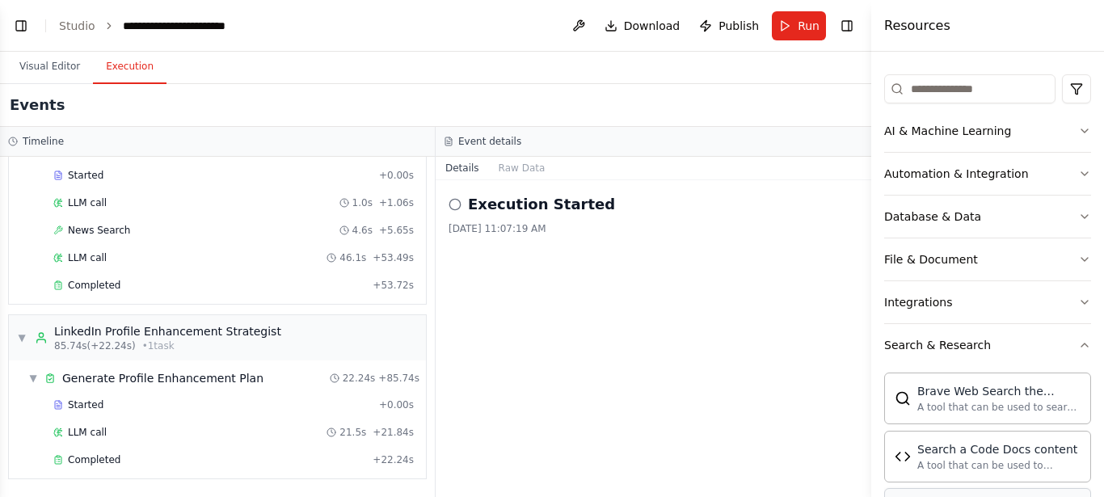
scroll to position [178, 0]
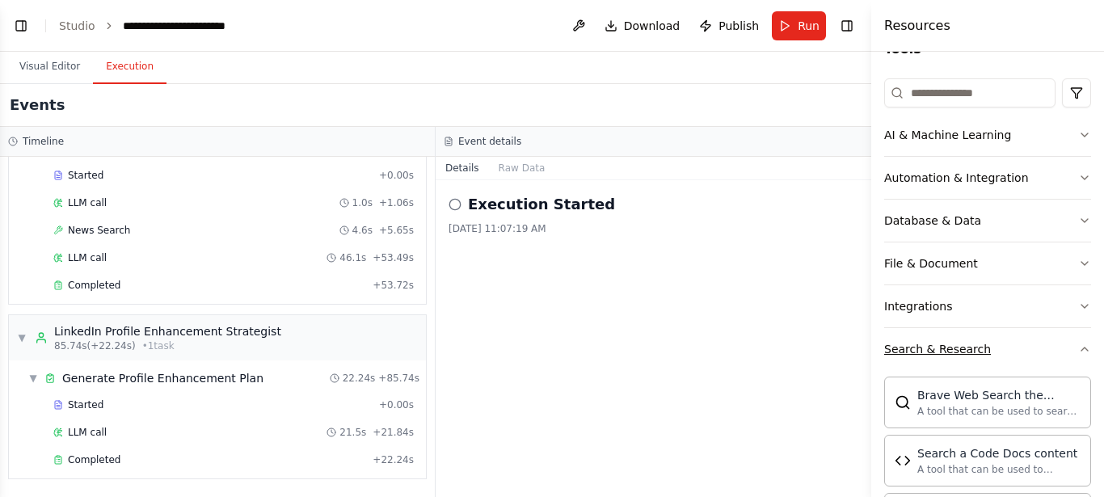
click at [1025, 340] on button "Search & Research" at bounding box center [987, 349] width 207 height 42
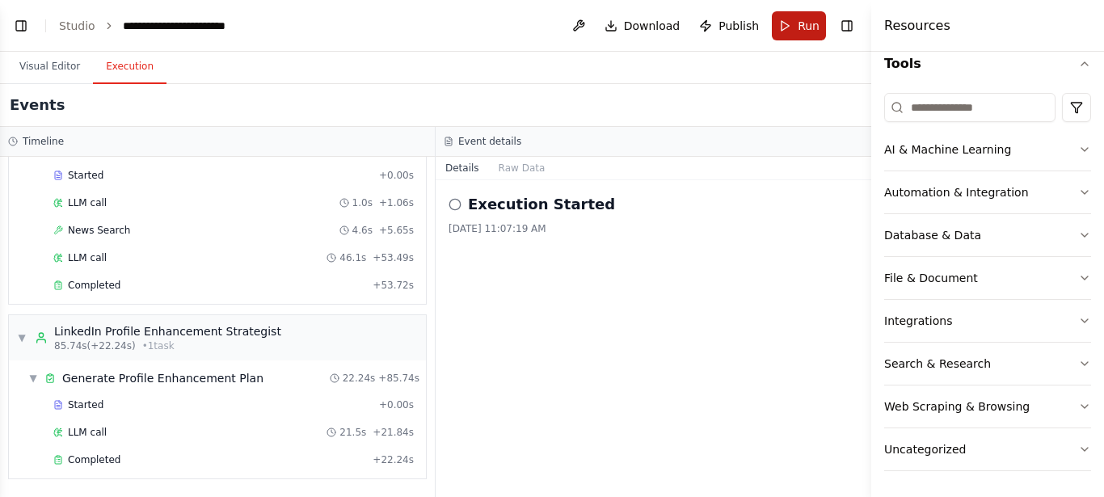
click at [798, 30] on button "Run" at bounding box center [799, 25] width 54 height 29
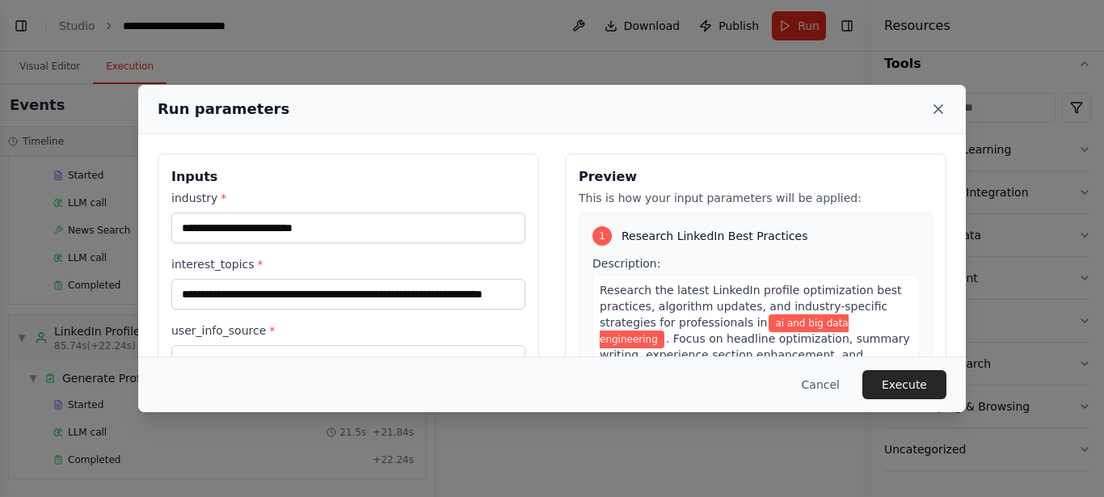
click at [931, 107] on icon at bounding box center [938, 109] width 16 height 16
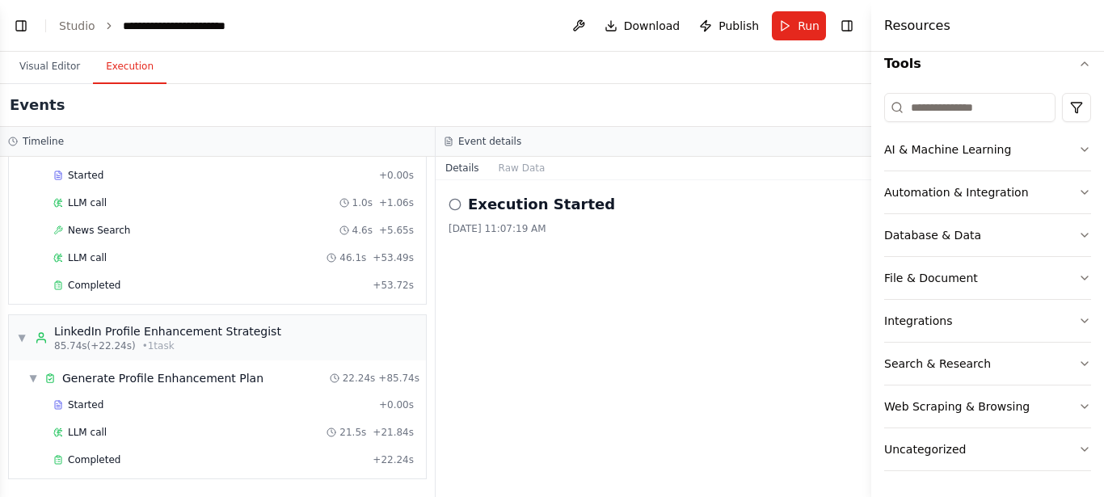
click at [459, 195] on div "Execution Started" at bounding box center [654, 204] width 410 height 23
click at [133, 373] on span "Generate Profile Enhancement Plan" at bounding box center [162, 378] width 201 height 16
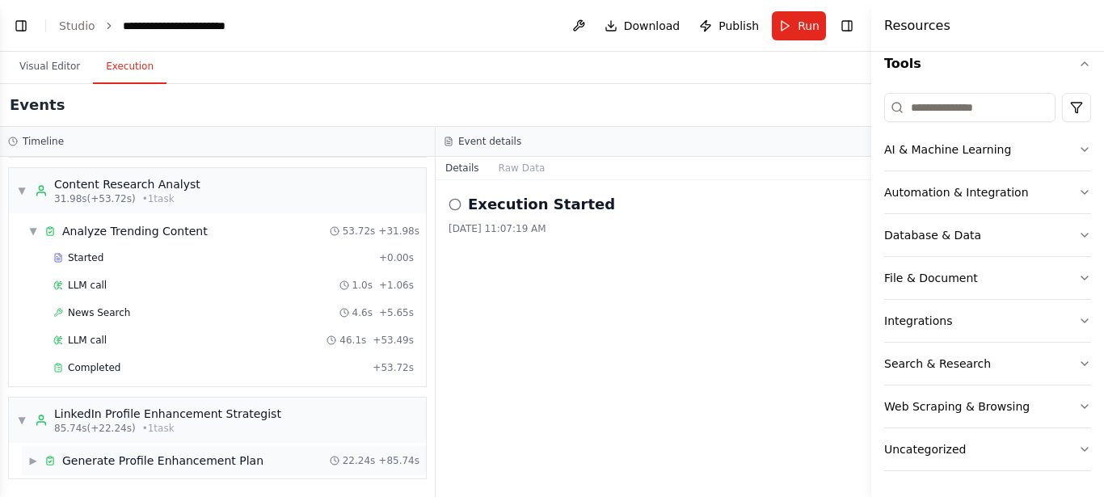
scroll to position [227, 0]
click at [124, 415] on div "LinkedIn Profile Enhancement Strategist" at bounding box center [167, 414] width 227 height 16
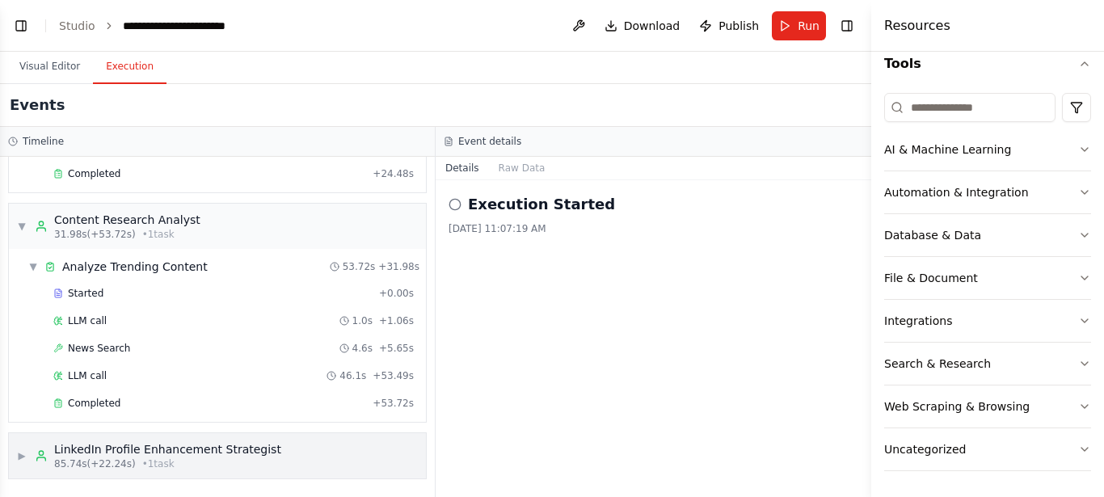
scroll to position [192, 0]
click at [83, 453] on div "LinkedIn Profile Enhancement Strategist" at bounding box center [167, 449] width 227 height 16
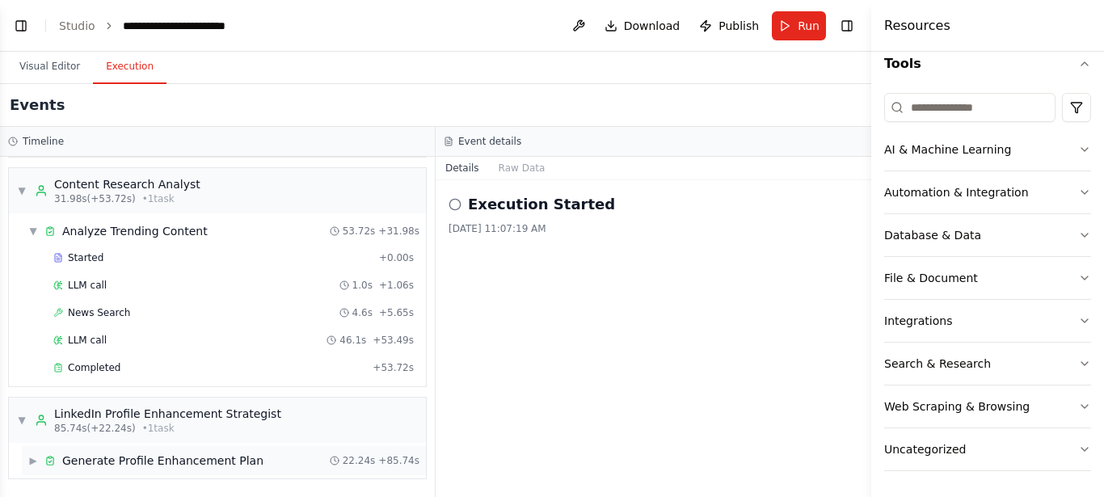
click at [22, 461] on div "▶ Generate Profile Enhancement Plan 22.24s + 85.74s" at bounding box center [224, 460] width 404 height 29
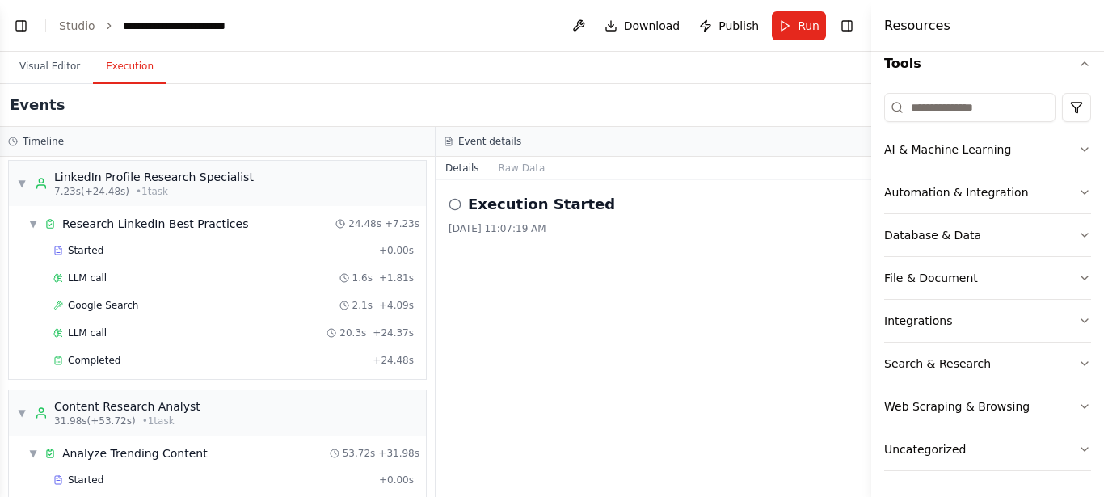
scroll to position [0, 0]
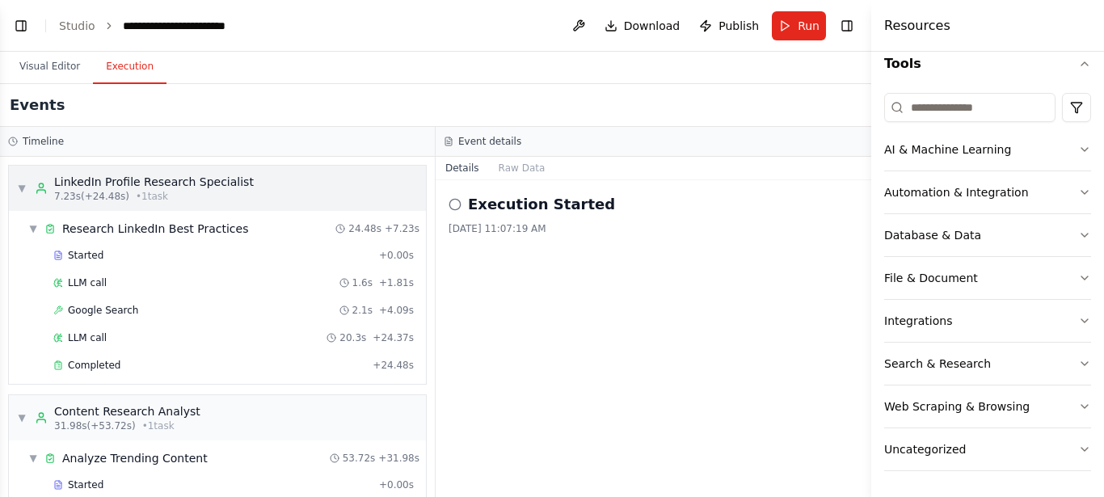
click at [141, 185] on div "LinkedIn Profile Research Specialist" at bounding box center [154, 182] width 200 height 16
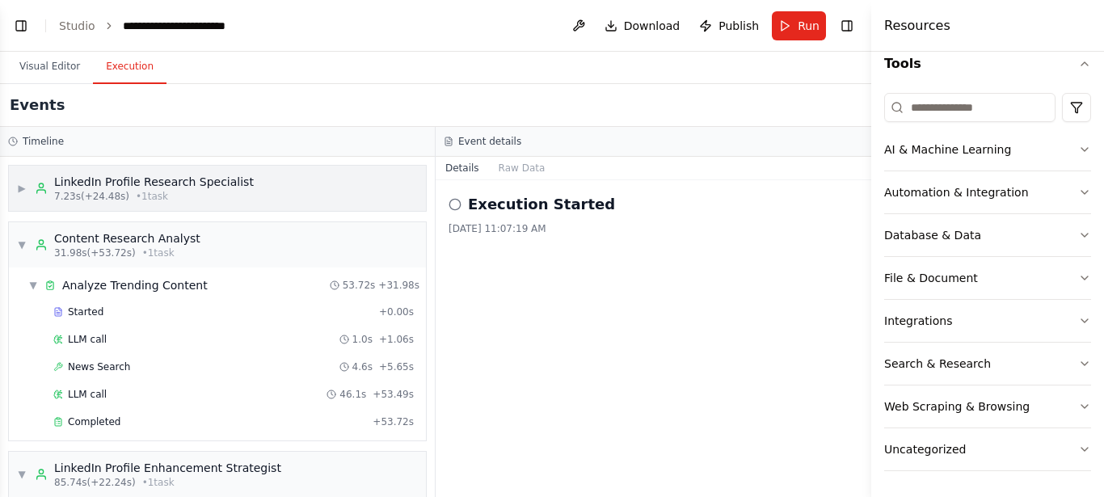
click at [141, 185] on div "LinkedIn Profile Research Specialist" at bounding box center [154, 182] width 200 height 16
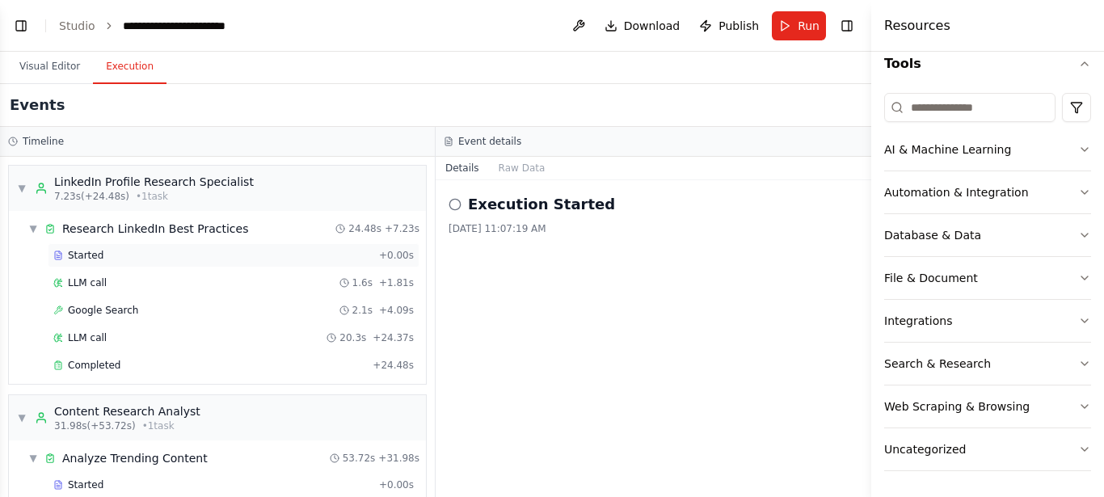
click at [70, 249] on span "Started" at bounding box center [86, 255] width 36 height 13
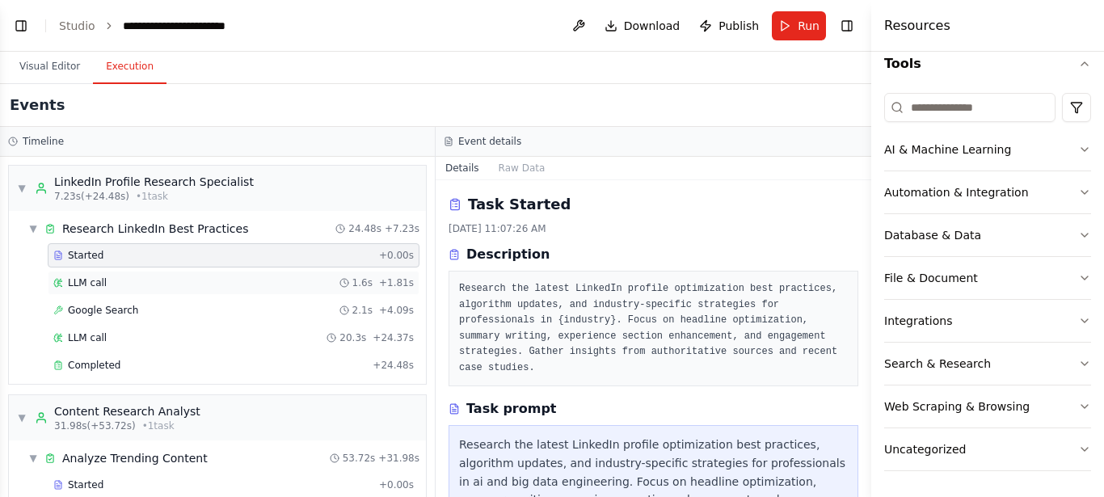
click at [73, 276] on span "LLM call" at bounding box center [87, 282] width 39 height 13
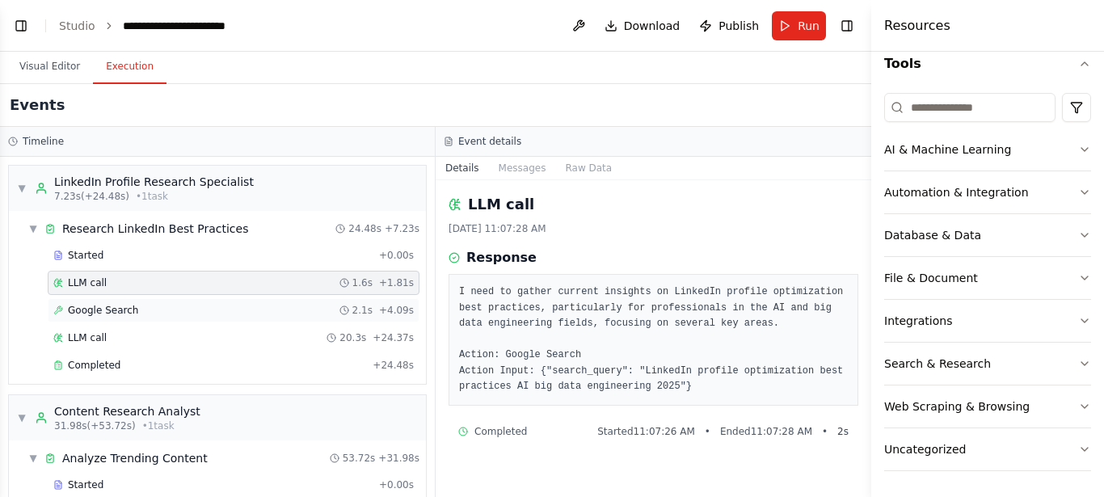
click at [192, 310] on div "Google Search 2.1s + 4.09s" at bounding box center [233, 310] width 360 height 13
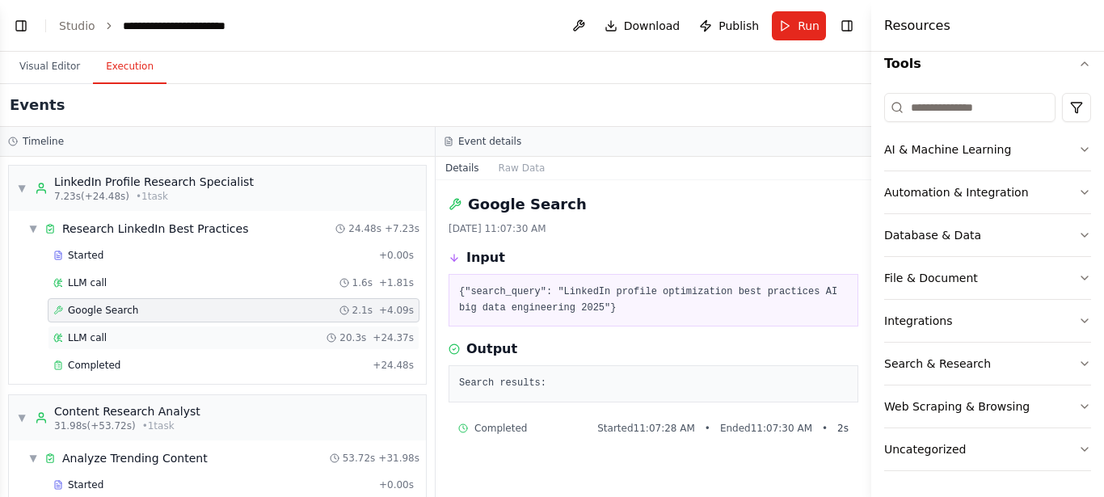
click at [175, 327] on div "LLM call 20.3s + 24.37s" at bounding box center [234, 338] width 372 height 24
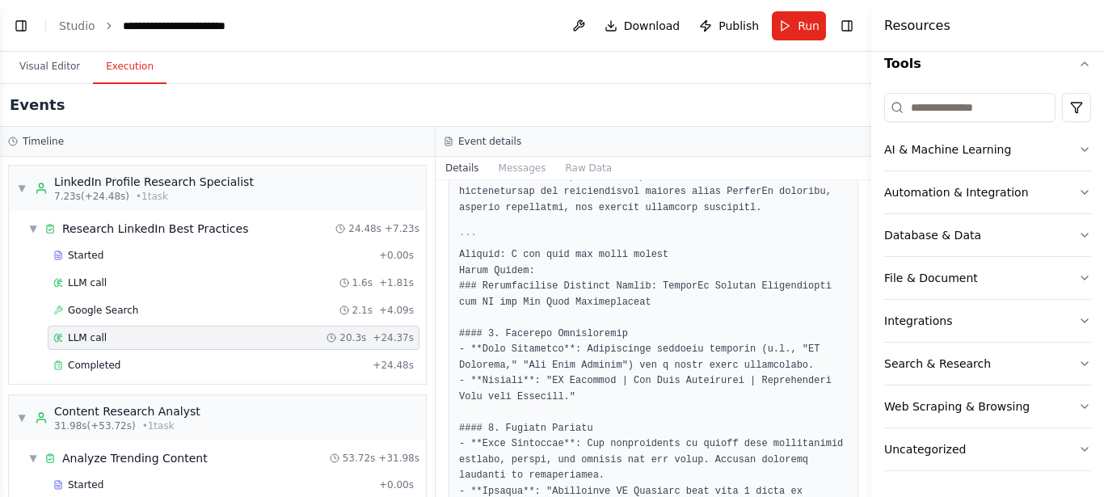
scroll to position [1830, 0]
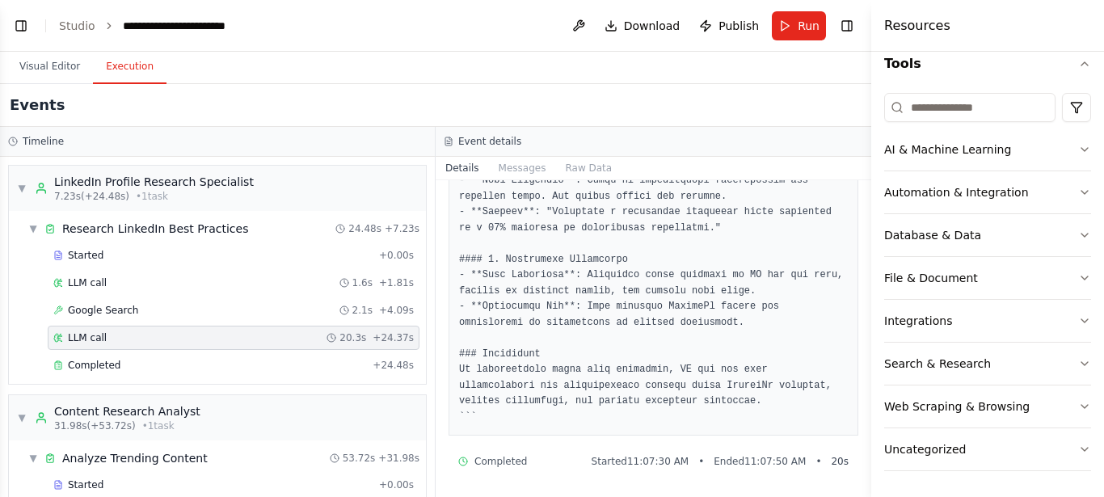
click at [148, 379] on div "Started + 0.00s LLM call 1.6s + 1.81s Google Search 2.1s + 4.09s LLM call 20.3s…" at bounding box center [224, 311] width 404 height 137
click at [146, 367] on div "Completed" at bounding box center [209, 365] width 313 height 13
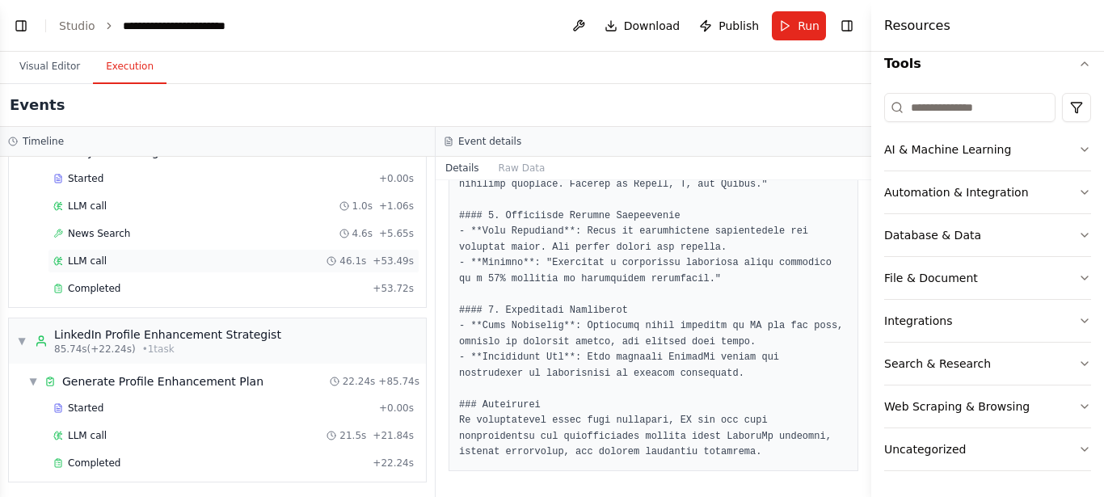
scroll to position [200, 0]
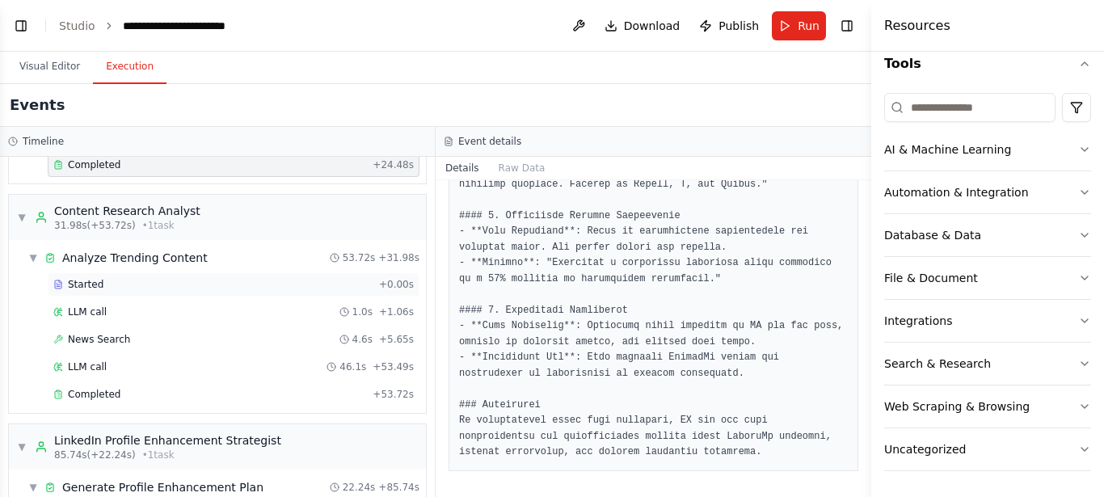
click at [82, 286] on span "Started" at bounding box center [86, 284] width 36 height 13
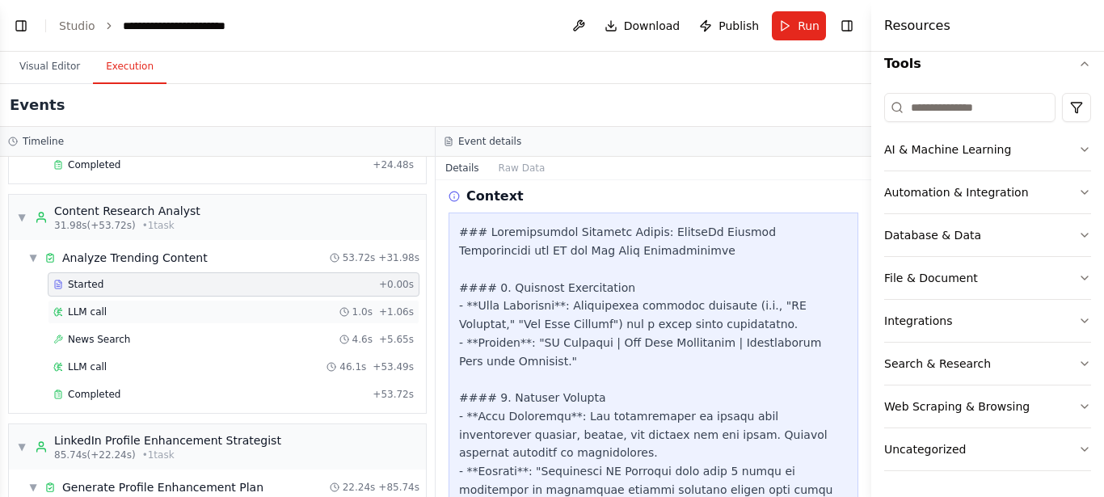
click at [81, 309] on span "LLM call" at bounding box center [87, 311] width 39 height 13
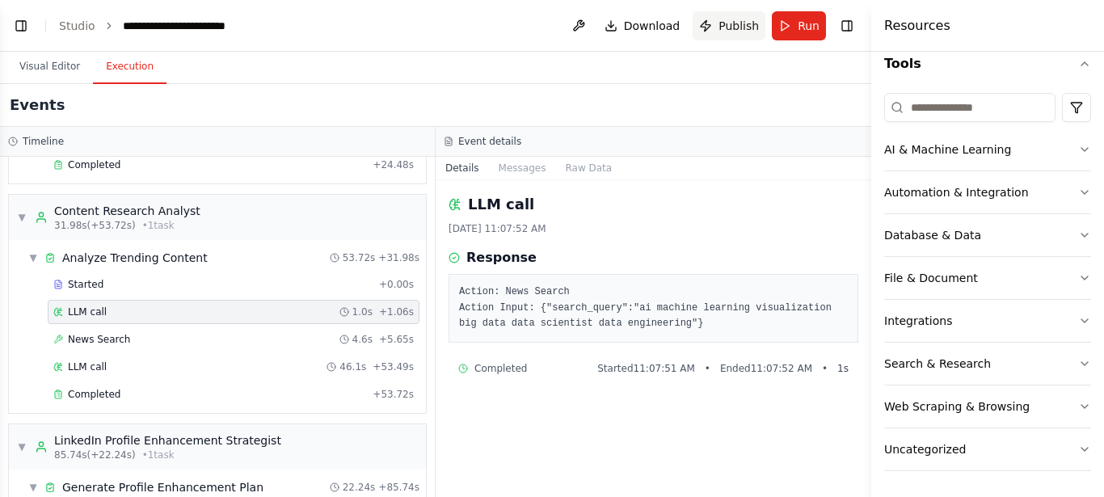
click at [749, 29] on span "Publish" at bounding box center [738, 26] width 40 height 16
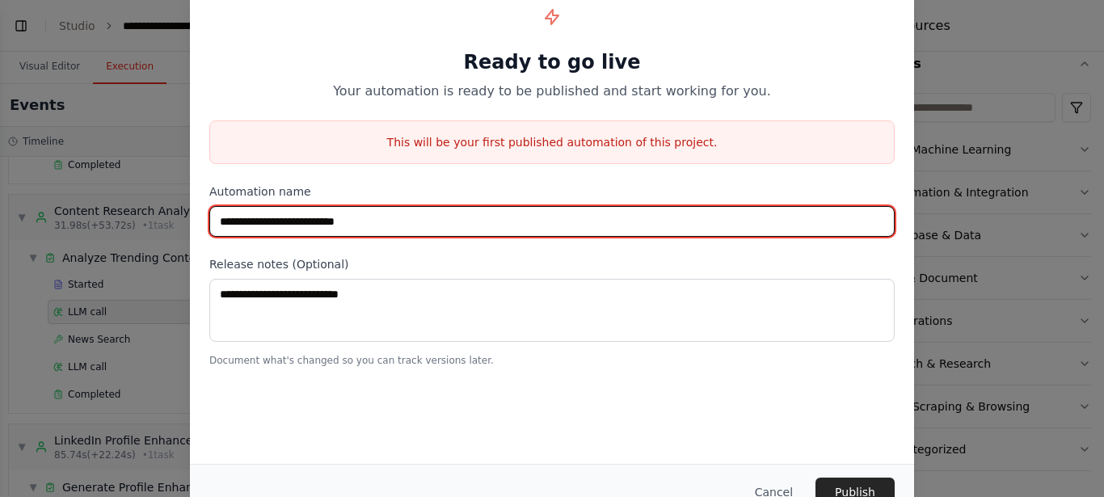
click at [445, 227] on input "**********" at bounding box center [551, 221] width 685 height 31
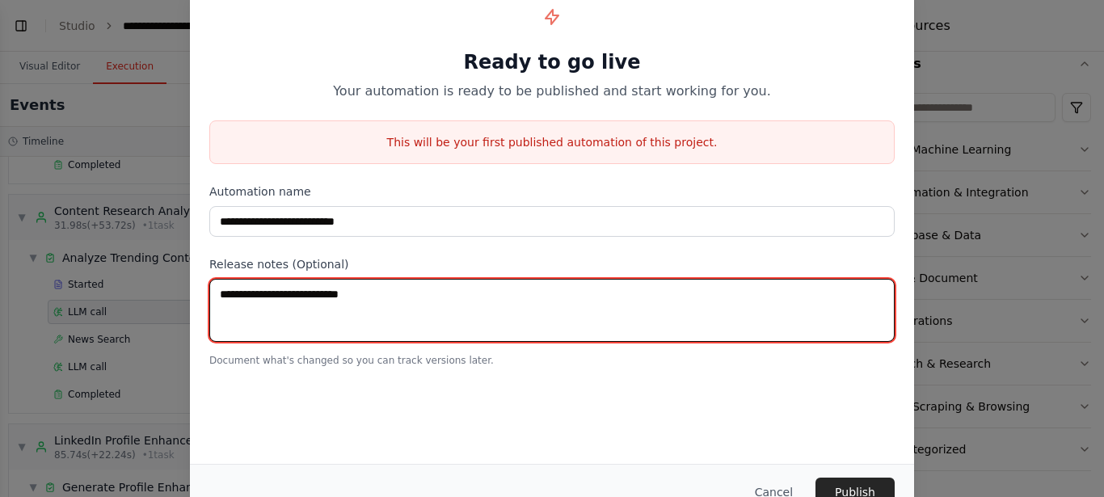
click at [438, 297] on textarea at bounding box center [551, 310] width 685 height 63
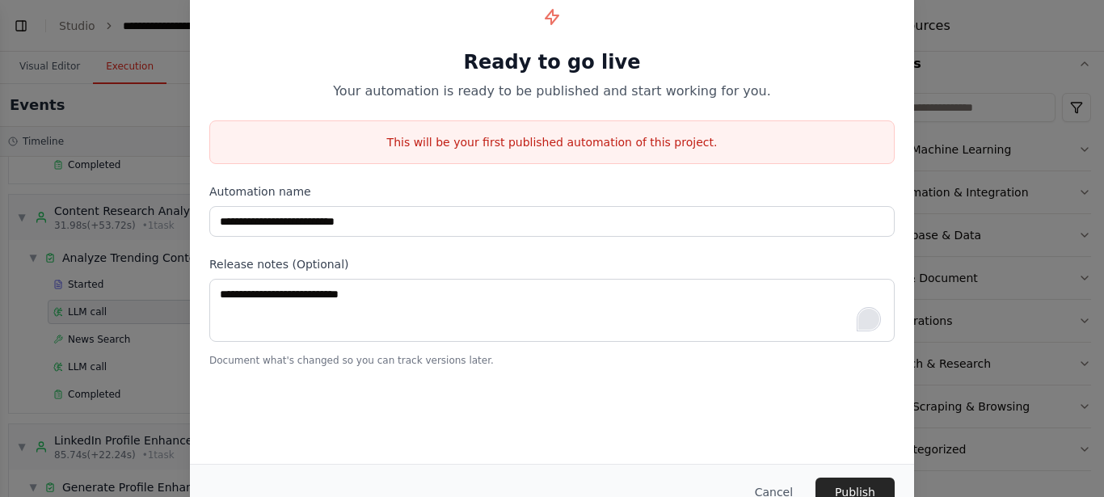
click at [876, 313] on html "i want to build an auto linkedin profile enhancer using my info on chatgpt and …" at bounding box center [552, 248] width 1104 height 497
click at [868, 322] on icon "Open Grammarly. 0 Suggestions." at bounding box center [869, 319] width 18 height 18
click at [770, 481] on button "Cancel" at bounding box center [774, 492] width 64 height 29
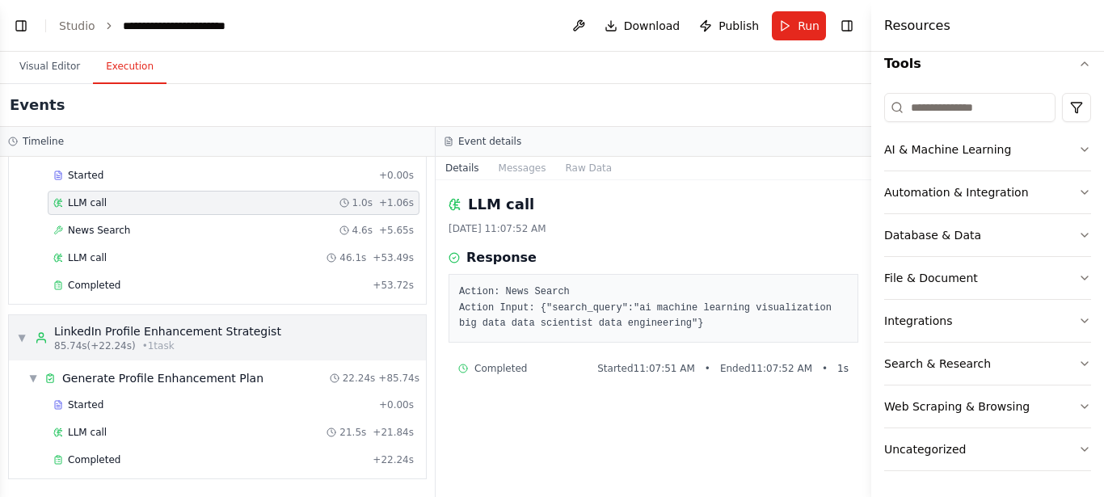
scroll to position [0, 0]
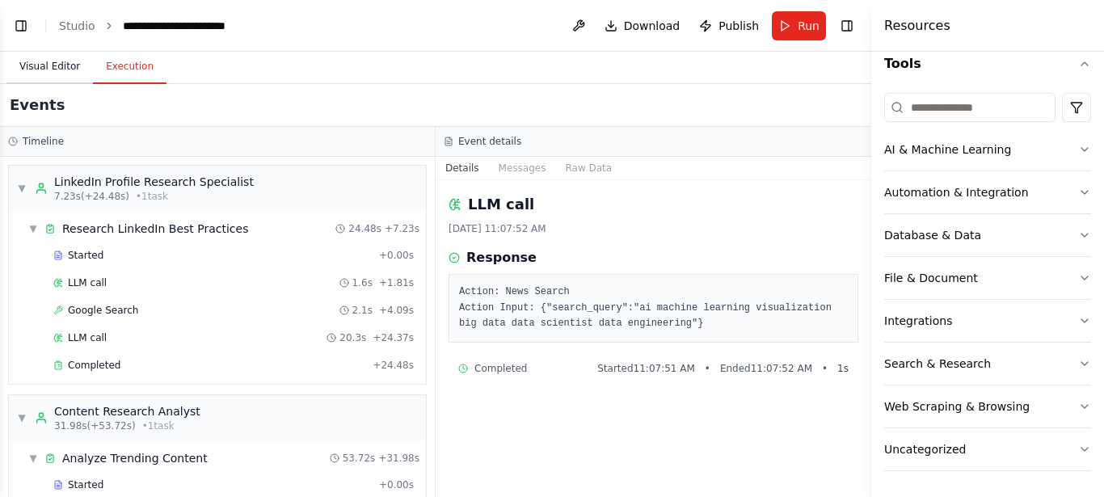
click at [31, 56] on button "Visual Editor" at bounding box center [49, 67] width 86 height 34
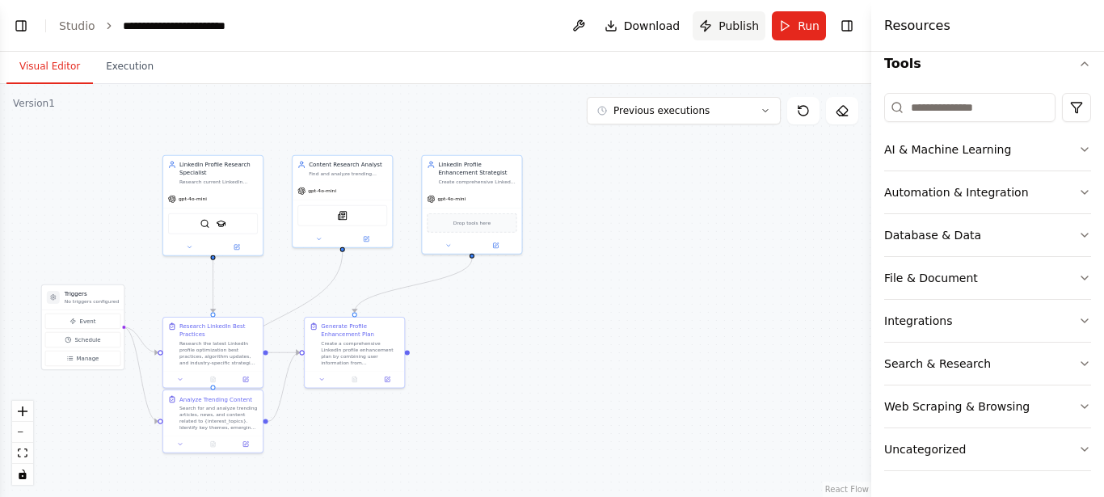
click at [748, 27] on span "Publish" at bounding box center [738, 26] width 40 height 16
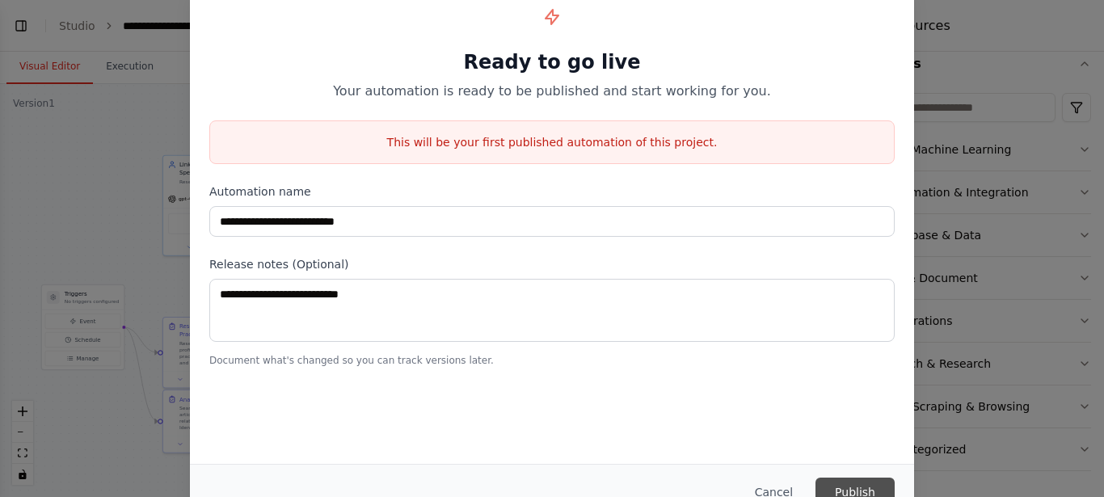
click at [842, 484] on button "Publish" at bounding box center [854, 492] width 79 height 29
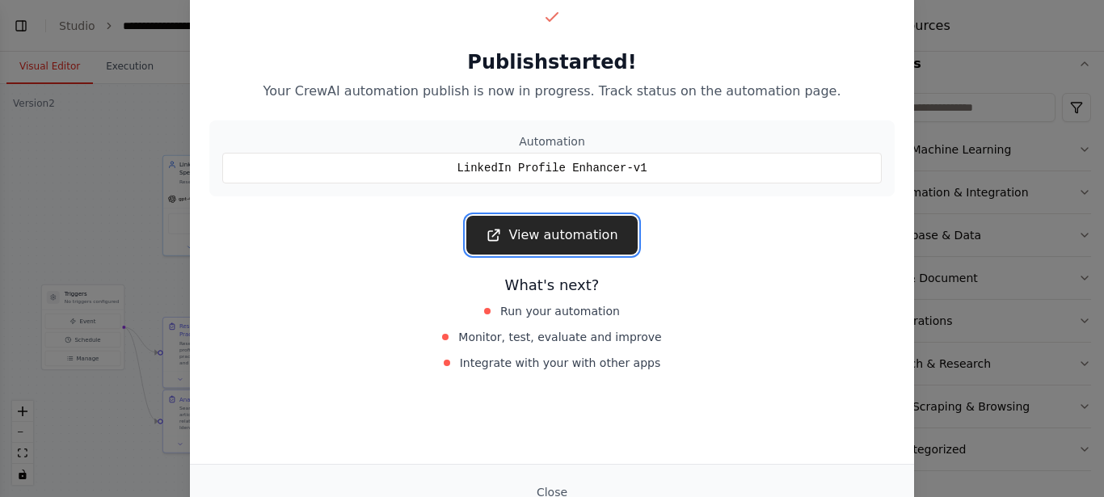
click at [581, 235] on link "View automation" at bounding box center [551, 235] width 171 height 39
click at [561, 238] on link "View automation" at bounding box center [551, 235] width 171 height 39
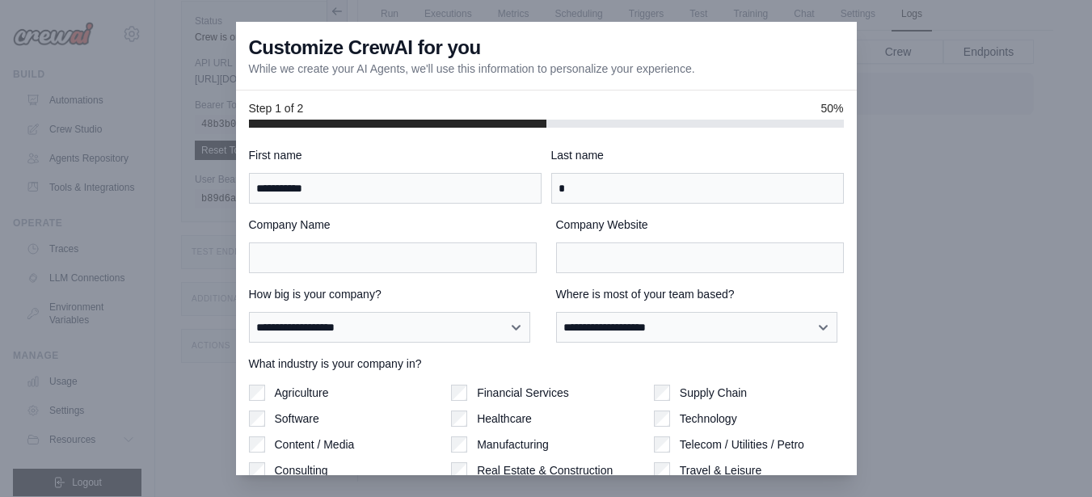
type input "********"
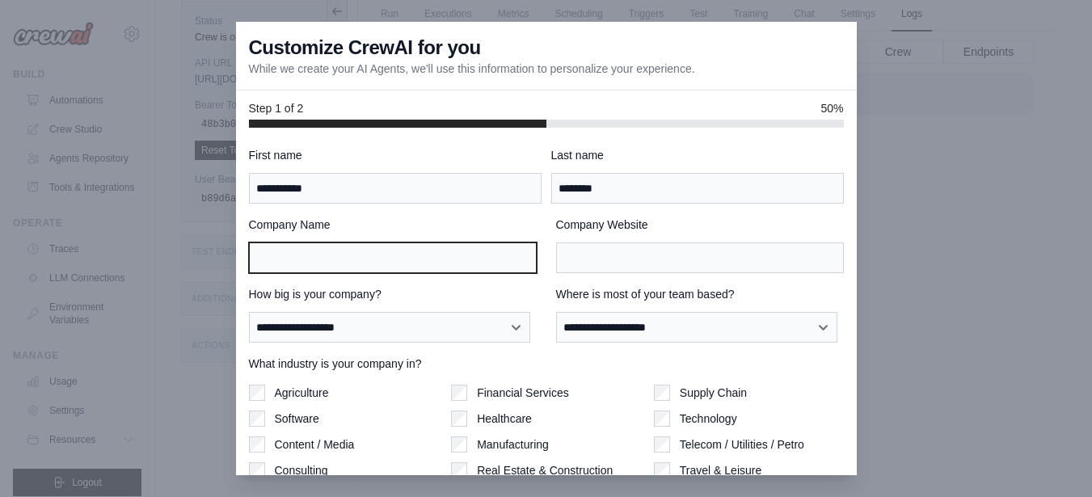
click at [445, 263] on input "Company Name" at bounding box center [393, 257] width 288 height 31
type input "**********"
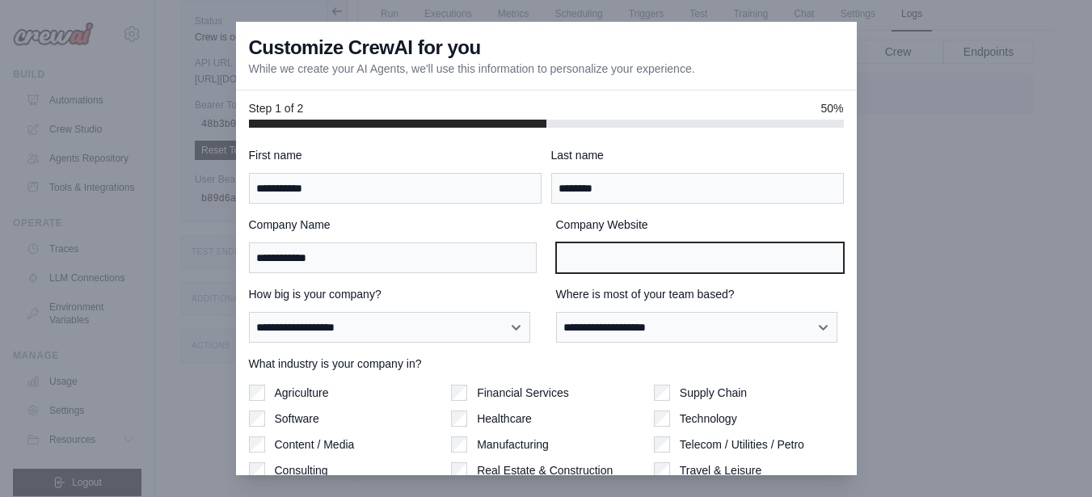
click at [596, 259] on input "Company Website" at bounding box center [700, 257] width 288 height 31
type input "**********"
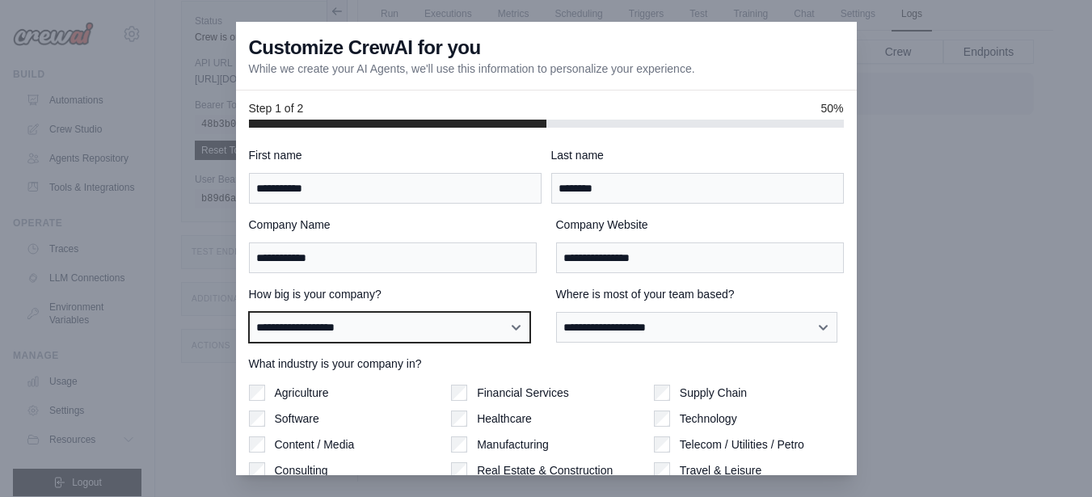
select select "**********"
click at [249, 312] on select "**********" at bounding box center [390, 327] width 282 height 31
click at [402, 380] on div "What industry is your company in? Agriculture Software Content / Media Consulti…" at bounding box center [546, 443] width 595 height 175
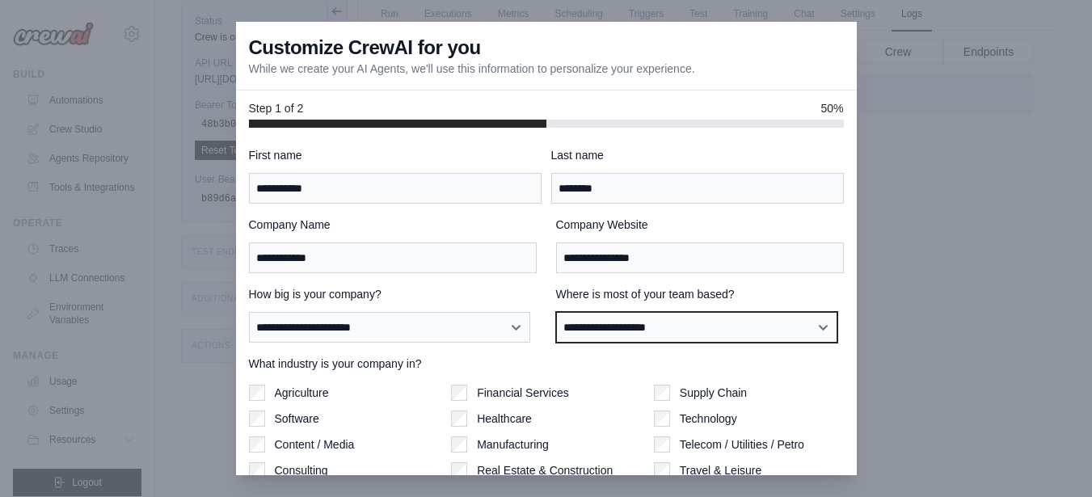
select select "******"
click at [556, 312] on select "**********" at bounding box center [697, 327] width 282 height 31
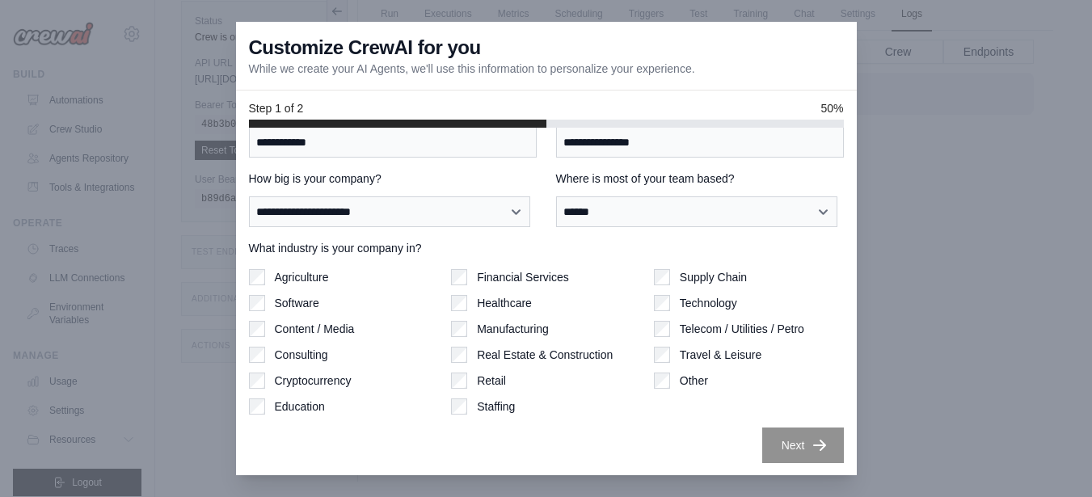
click at [266, 301] on div "Software" at bounding box center [344, 303] width 190 height 16
click at [788, 449] on button "Next" at bounding box center [803, 445] width 82 height 36
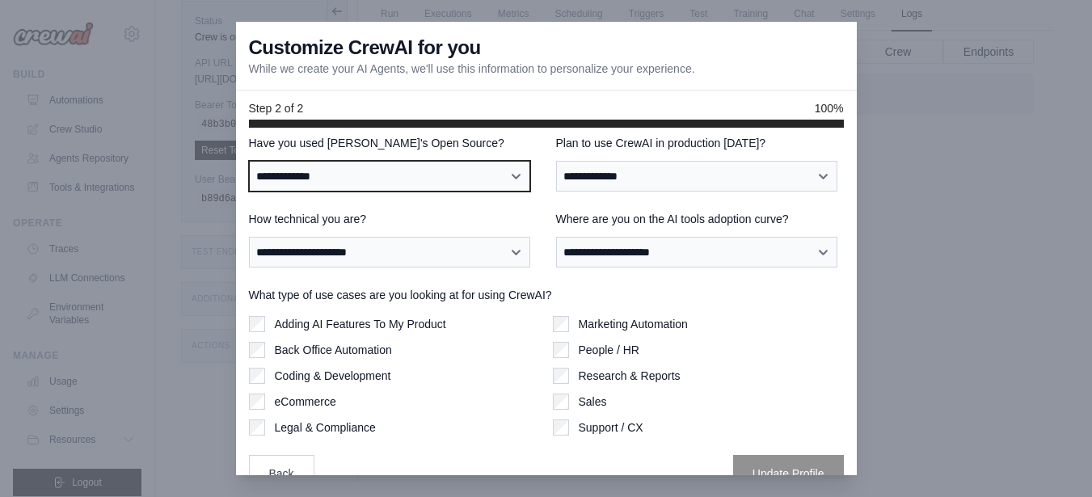
scroll to position [0, 0]
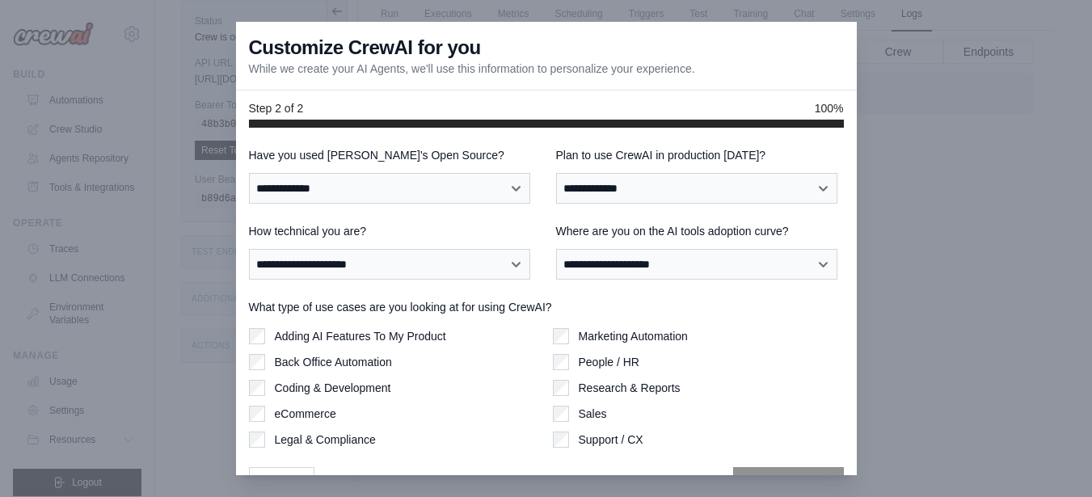
click at [463, 167] on div "**********" at bounding box center [393, 175] width 288 height 57
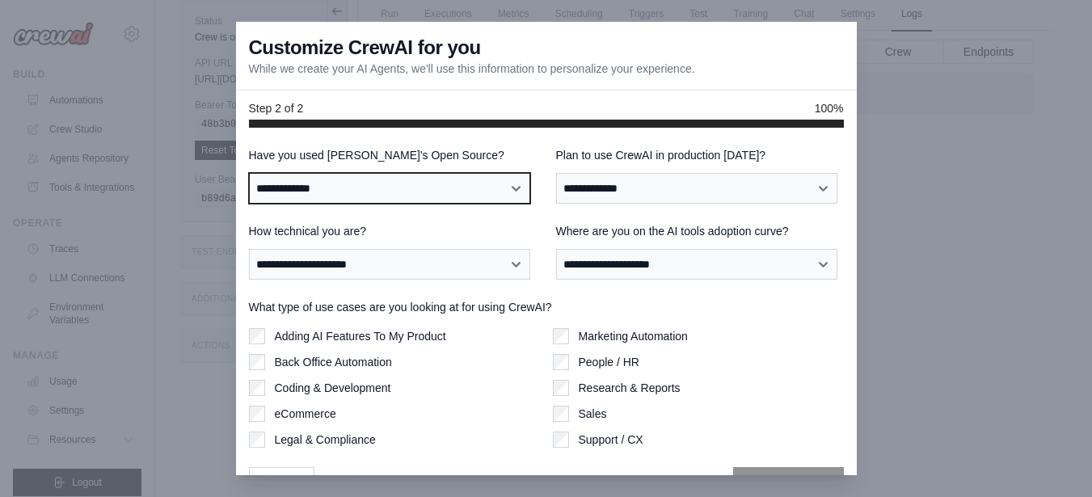
select select "**********"
click at [249, 173] on select "**********" at bounding box center [390, 188] width 282 height 31
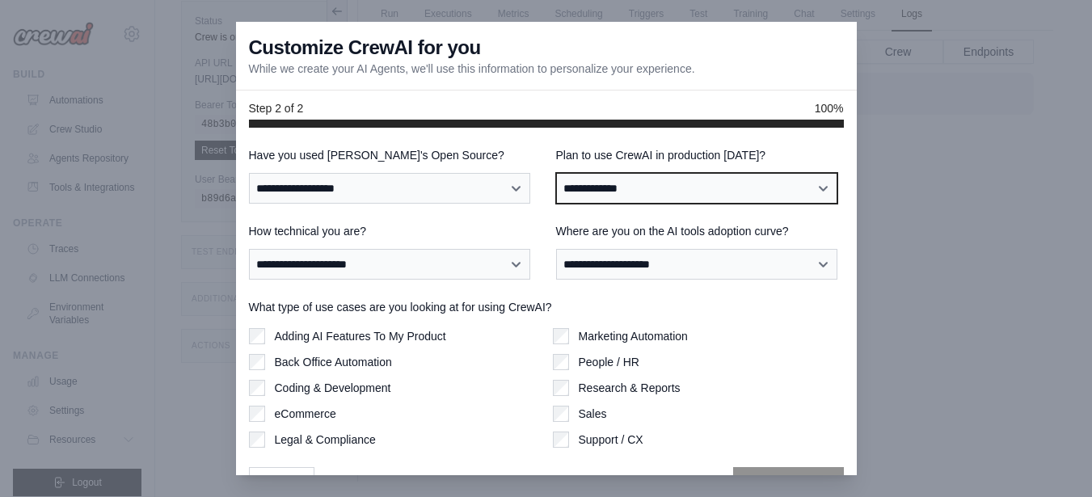
select select "****"
click at [556, 173] on select "**********" at bounding box center [697, 188] width 282 height 31
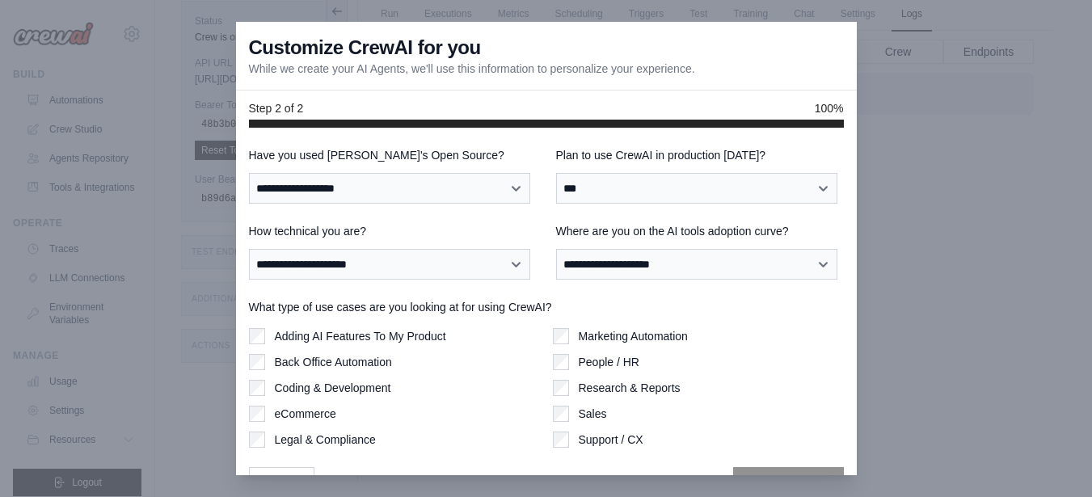
click at [391, 241] on div "**********" at bounding box center [393, 251] width 288 height 57
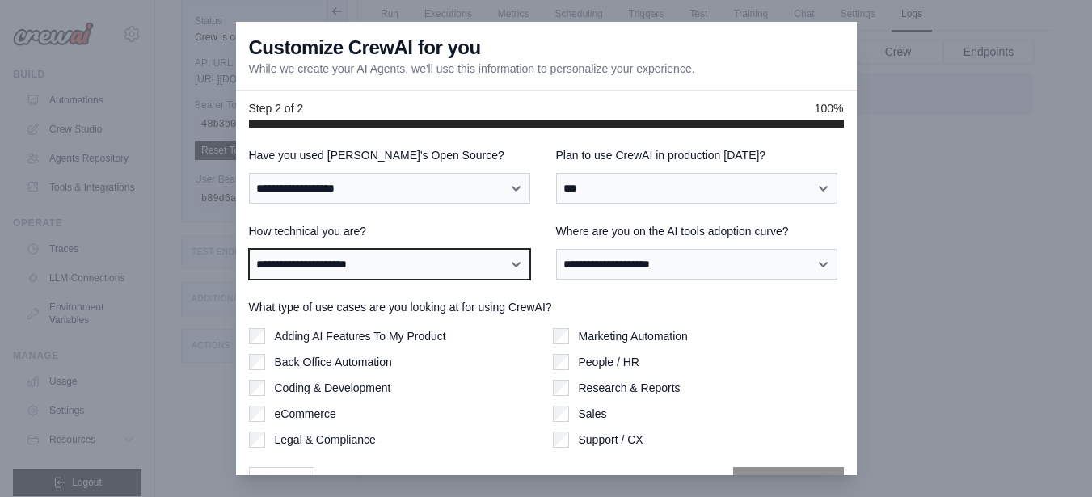
select select "**********"
click at [249, 249] on select "**********" at bounding box center [390, 264] width 282 height 31
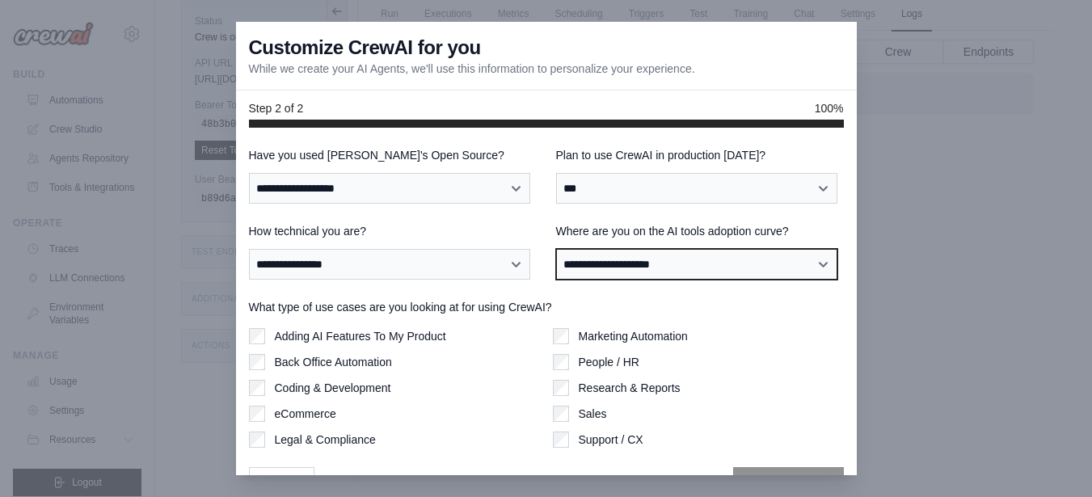
select select "**********"
click at [556, 249] on select "**********" at bounding box center [697, 264] width 282 height 31
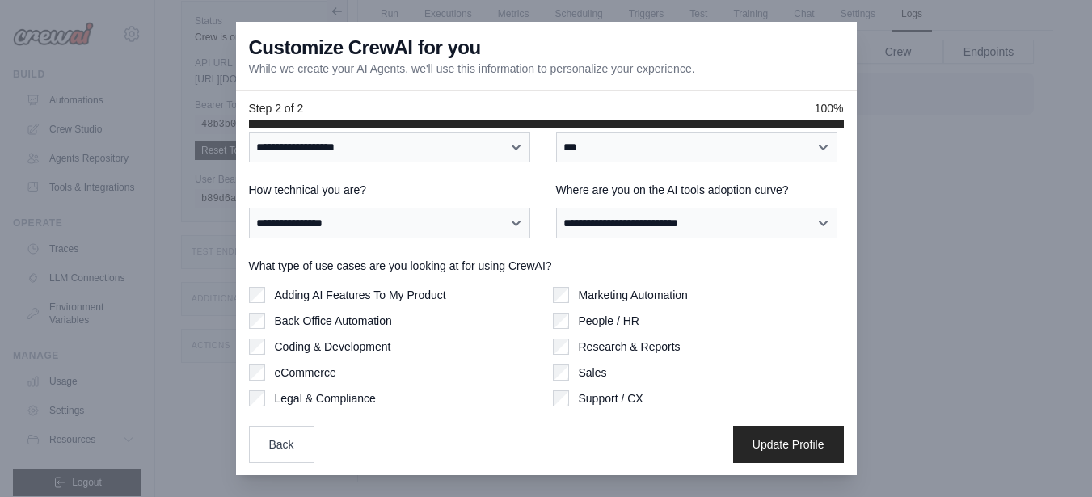
click at [563, 322] on div "People / HR" at bounding box center [698, 321] width 291 height 16
click at [733, 449] on button "Update Profile" at bounding box center [788, 443] width 111 height 37
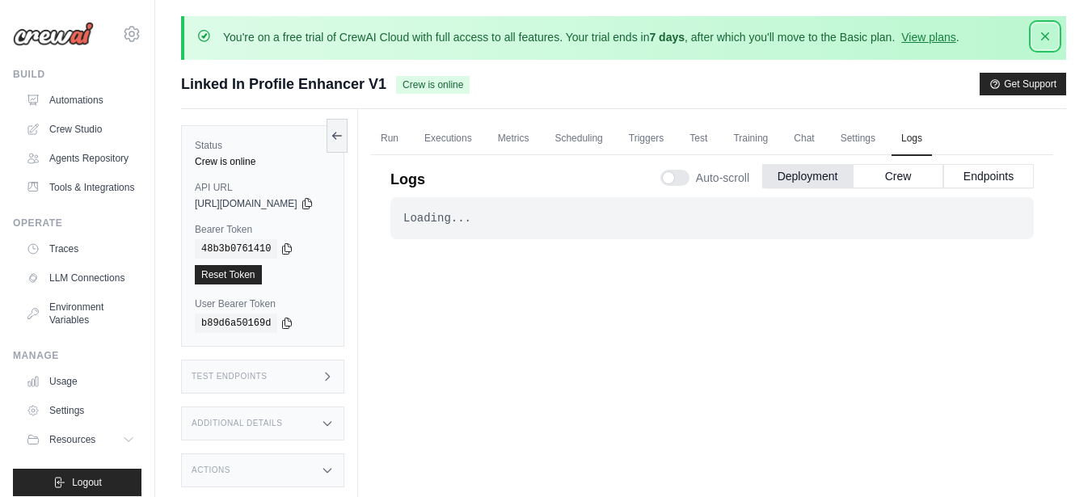
click at [1045, 31] on icon "button" at bounding box center [1045, 36] width 16 height 16
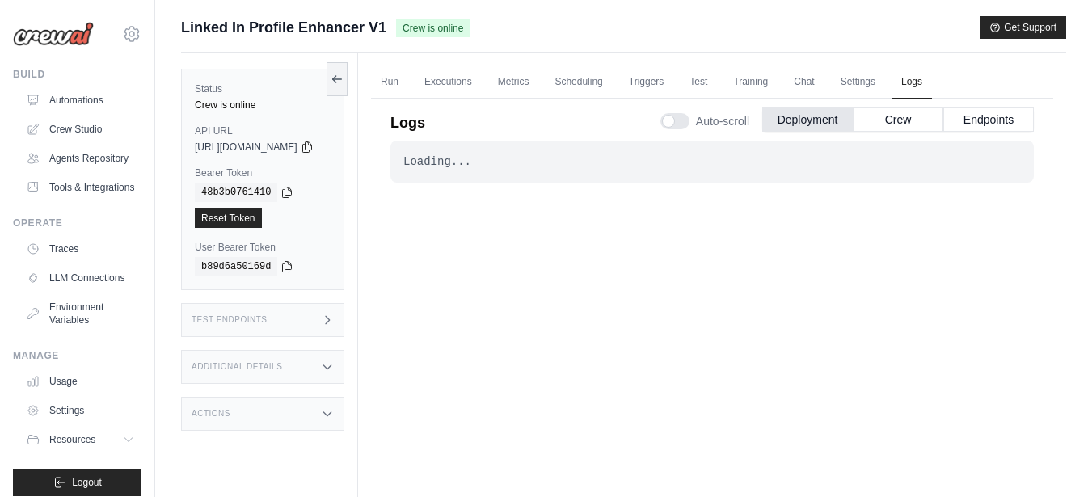
click at [740, 185] on div "Loading... . . . Successful" at bounding box center [711, 323] width 643 height 364
click at [408, 74] on link "Run" at bounding box center [389, 82] width 37 height 34
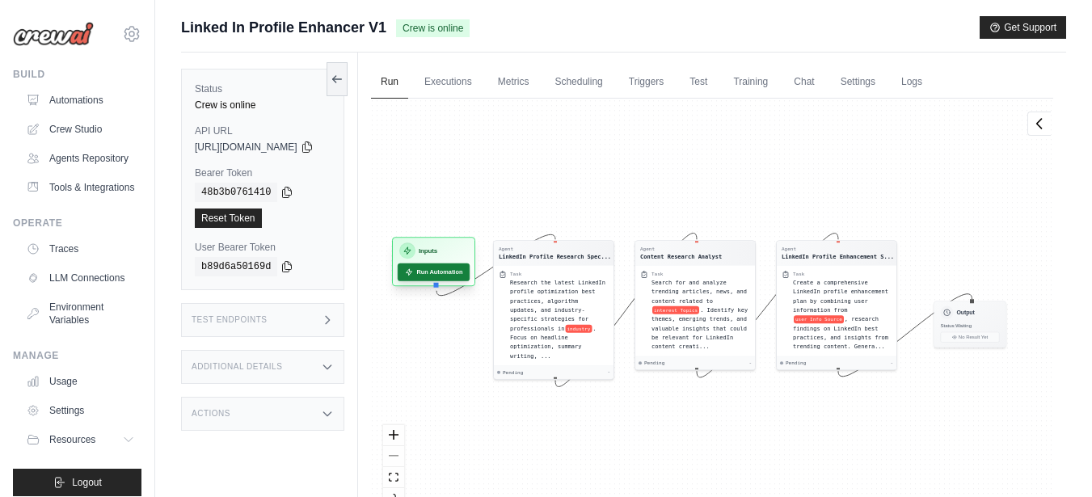
click at [467, 275] on button "Run Automation" at bounding box center [434, 272] width 72 height 18
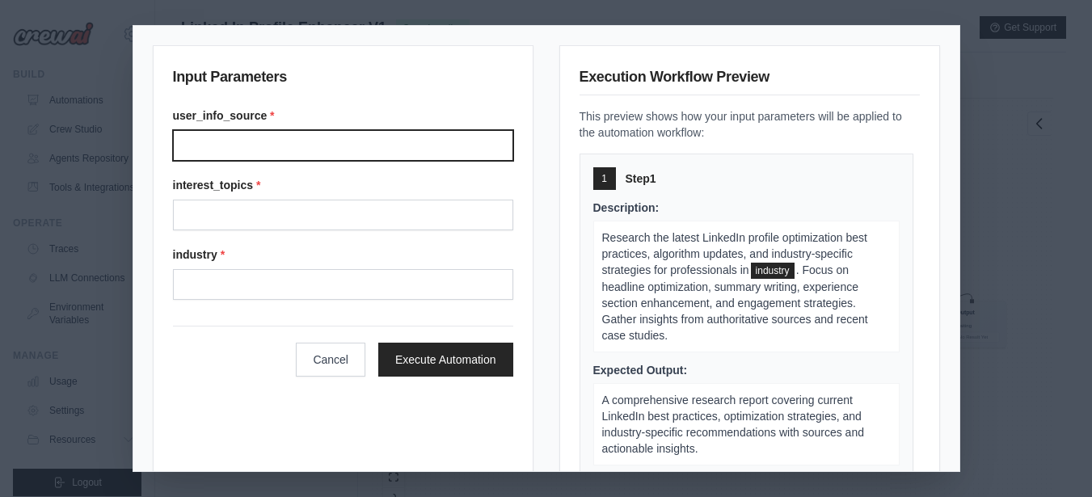
click at [400, 150] on input "User info source" at bounding box center [343, 145] width 340 height 31
type input "*"
type input "**********"
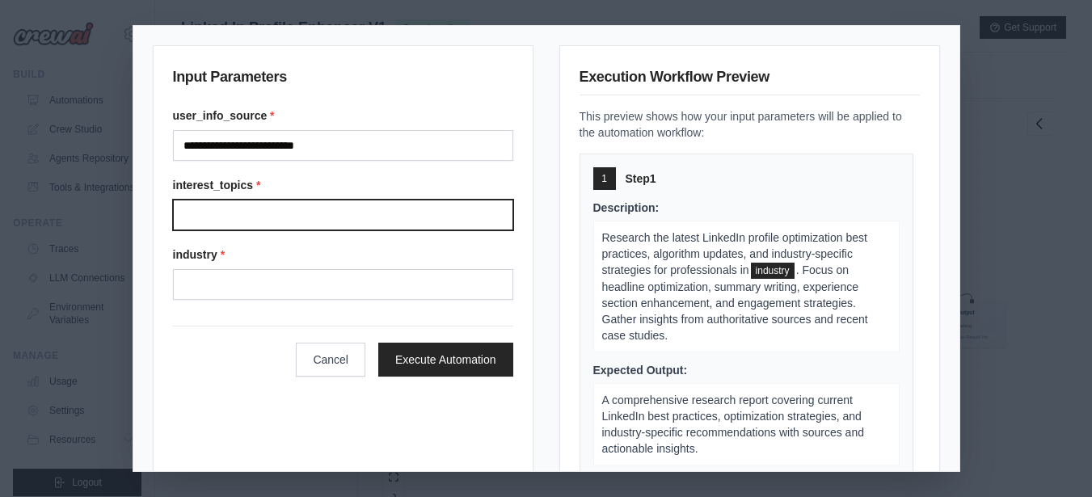
click at [372, 204] on input "Interest topics" at bounding box center [343, 215] width 340 height 31
type input "**********"
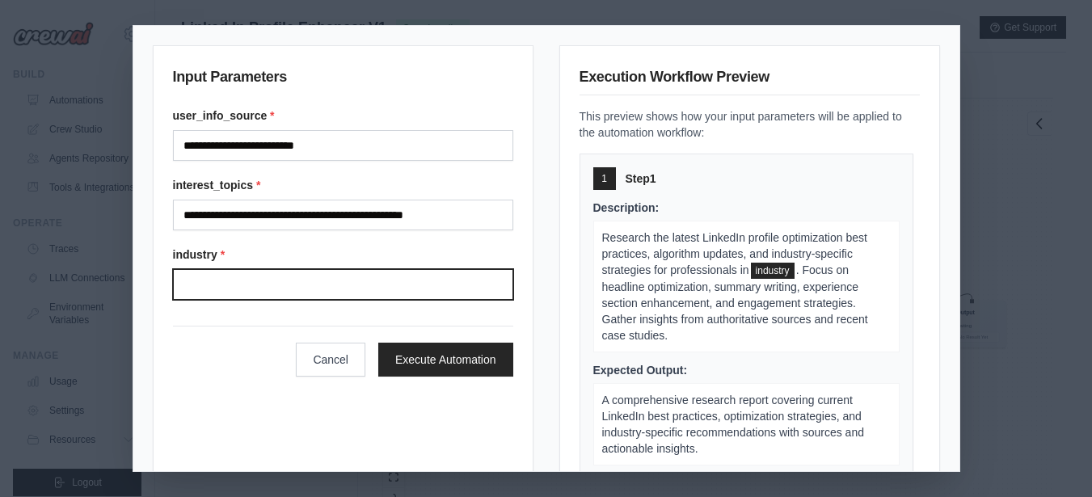
click at [314, 280] on input "Industry" at bounding box center [343, 284] width 340 height 31
type input "*"
click at [457, 286] on input "Industry" at bounding box center [343, 284] width 340 height 31
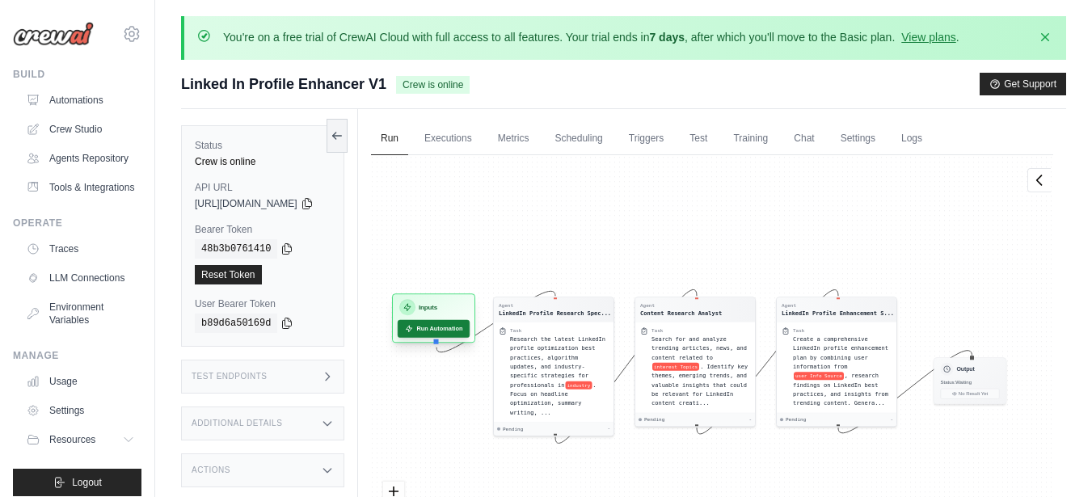
click at [470, 332] on button "Run Automation" at bounding box center [434, 329] width 72 height 18
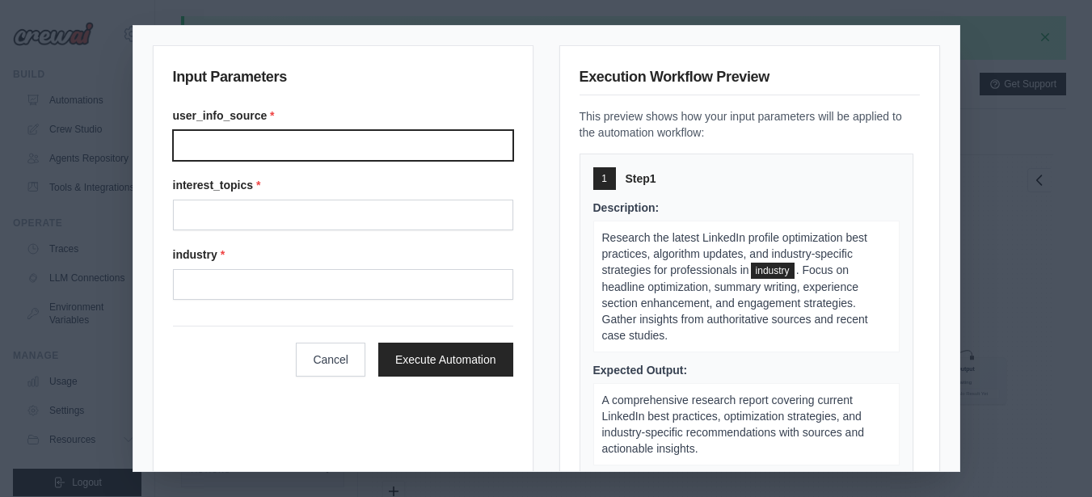
click at [322, 137] on input "User info source" at bounding box center [343, 145] width 340 height 31
type input "**********"
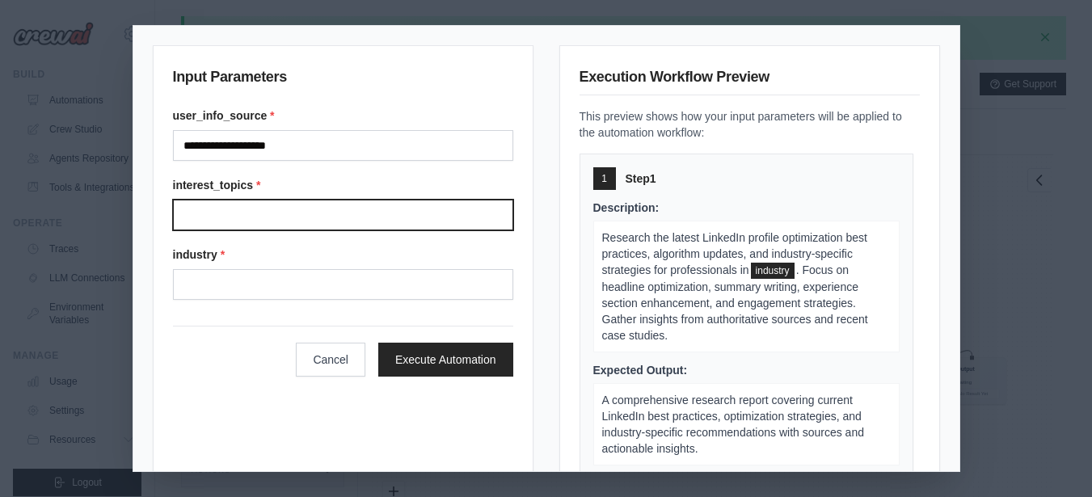
click at [258, 206] on input "Interest topics" at bounding box center [343, 215] width 340 height 31
click at [422, 215] on input "**********" at bounding box center [343, 215] width 340 height 31
type input "**********"
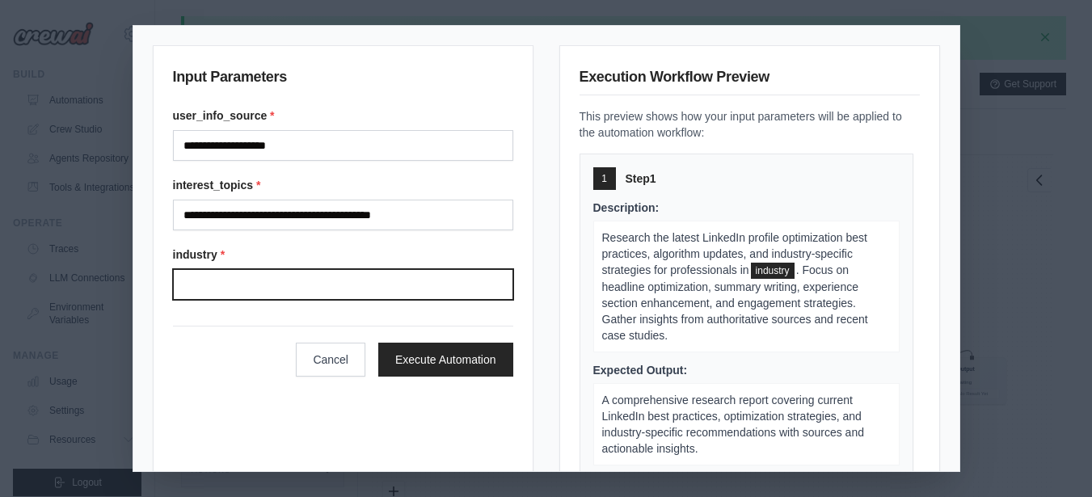
click at [371, 284] on input "Industry" at bounding box center [343, 284] width 340 height 31
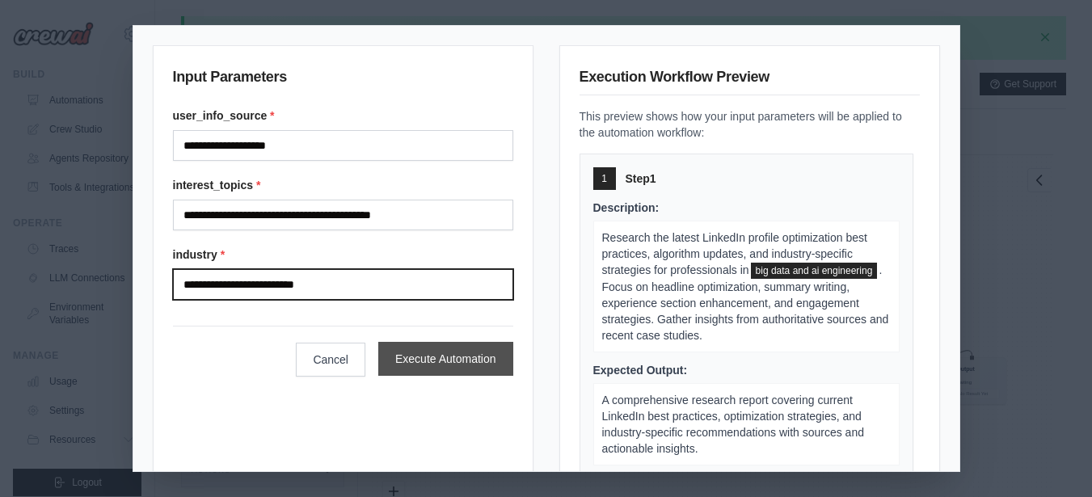
type input "**********"
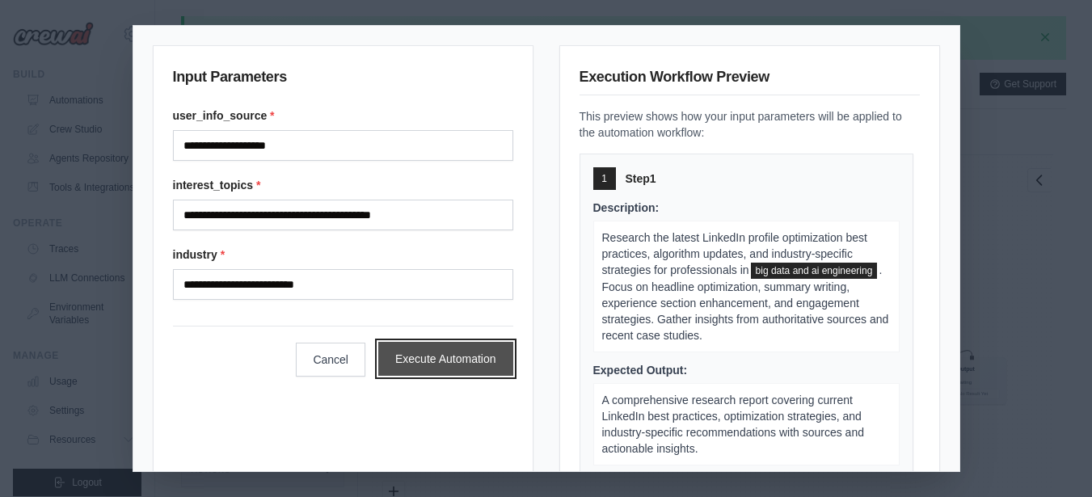
click at [379, 370] on button "Execute Automation" at bounding box center [445, 359] width 135 height 34
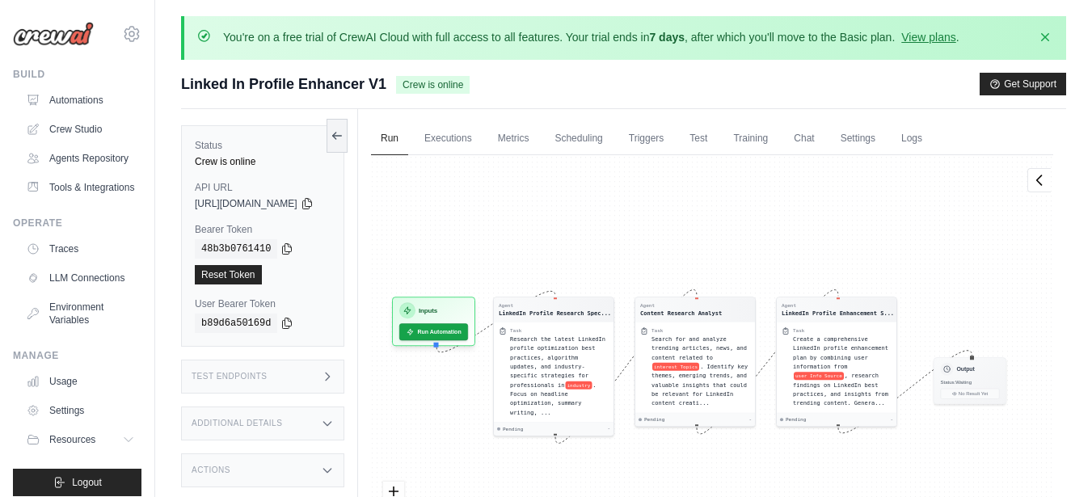
scroll to position [123, 0]
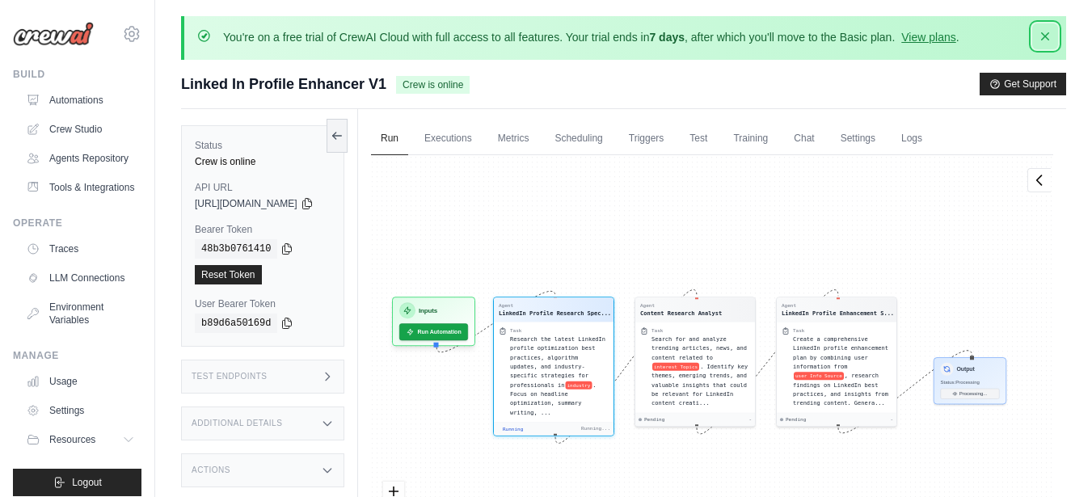
click at [1052, 32] on icon "button" at bounding box center [1045, 36] width 16 height 16
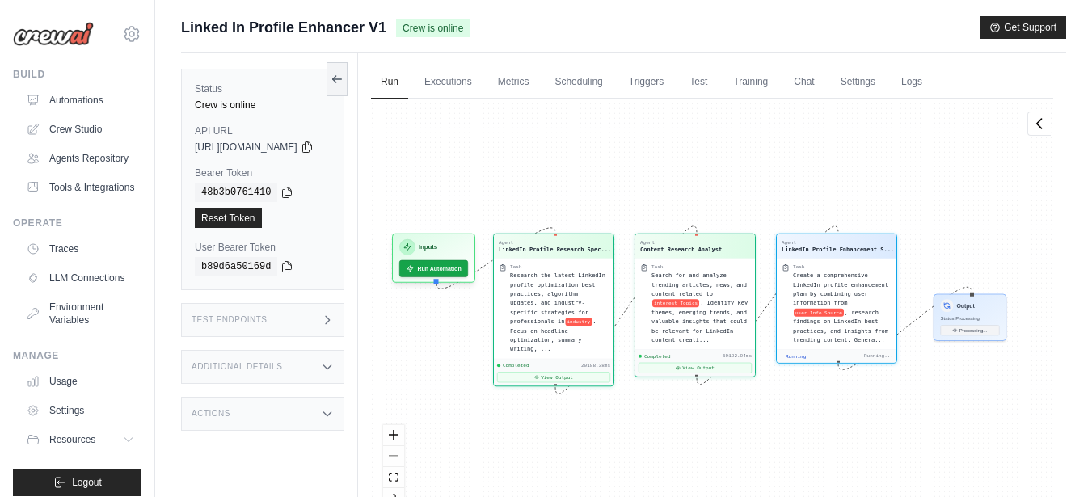
scroll to position [10622, 0]
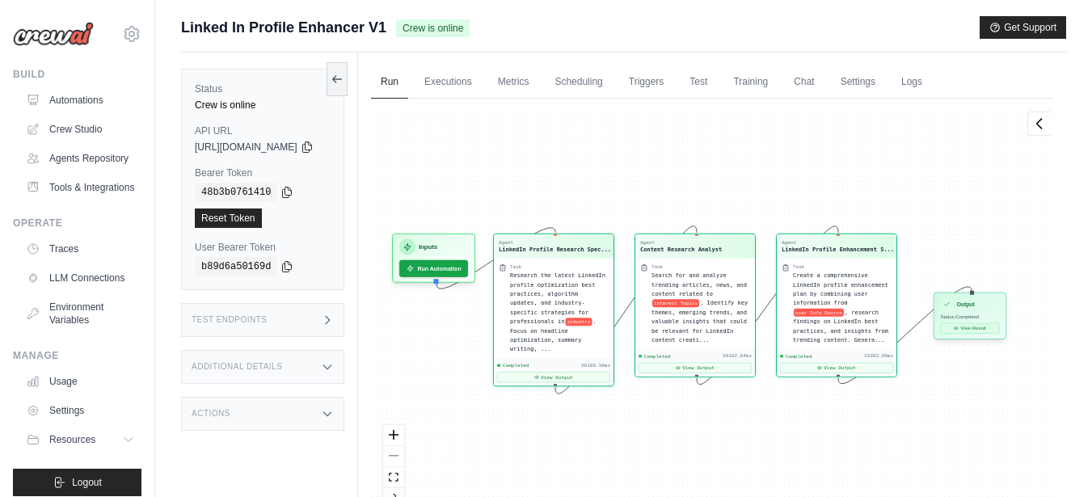
click at [959, 328] on icon at bounding box center [956, 328] width 4 height 3
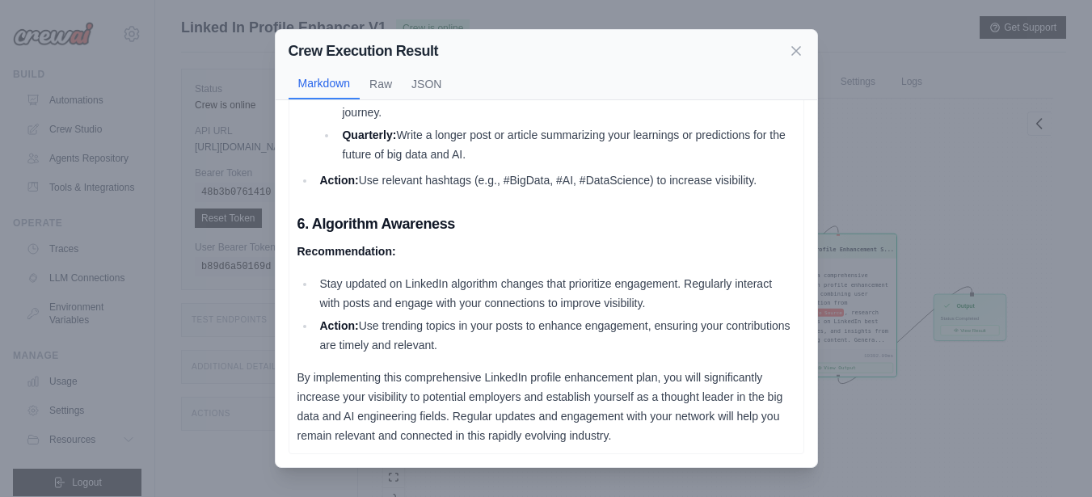
scroll to position [1594, 0]
drag, startPoint x: 804, startPoint y: 49, endPoint x: 830, endPoint y: 55, distance: 26.5
click at [830, 55] on div "Crew Execution Result Markdown Raw JSON Comprehensive LinkedIn Profile Enhancem…" at bounding box center [546, 248] width 1092 height 497
